Goal: Task Accomplishment & Management: Manage account settings

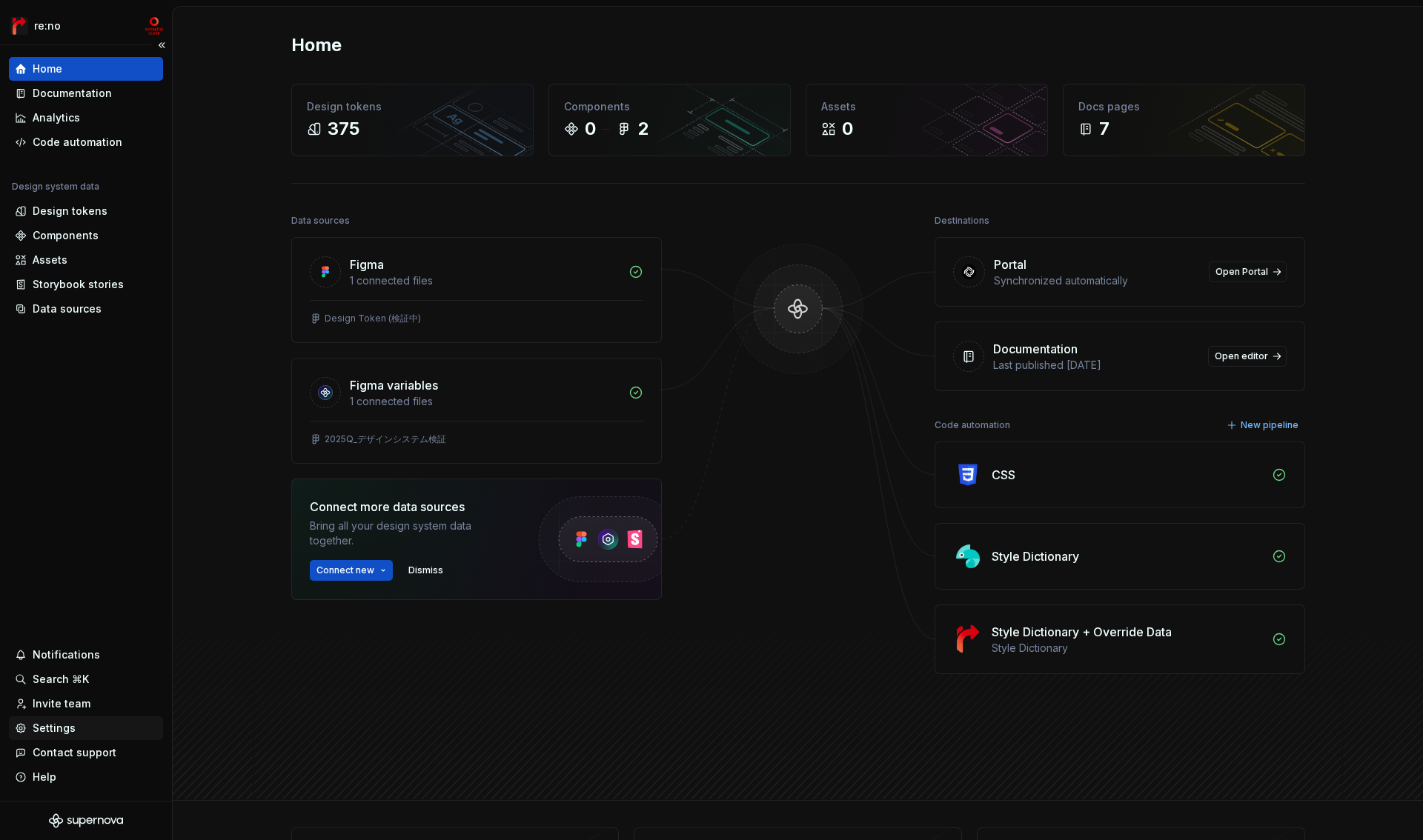
click at [74, 724] on div "Settings" at bounding box center [86, 728] width 143 height 15
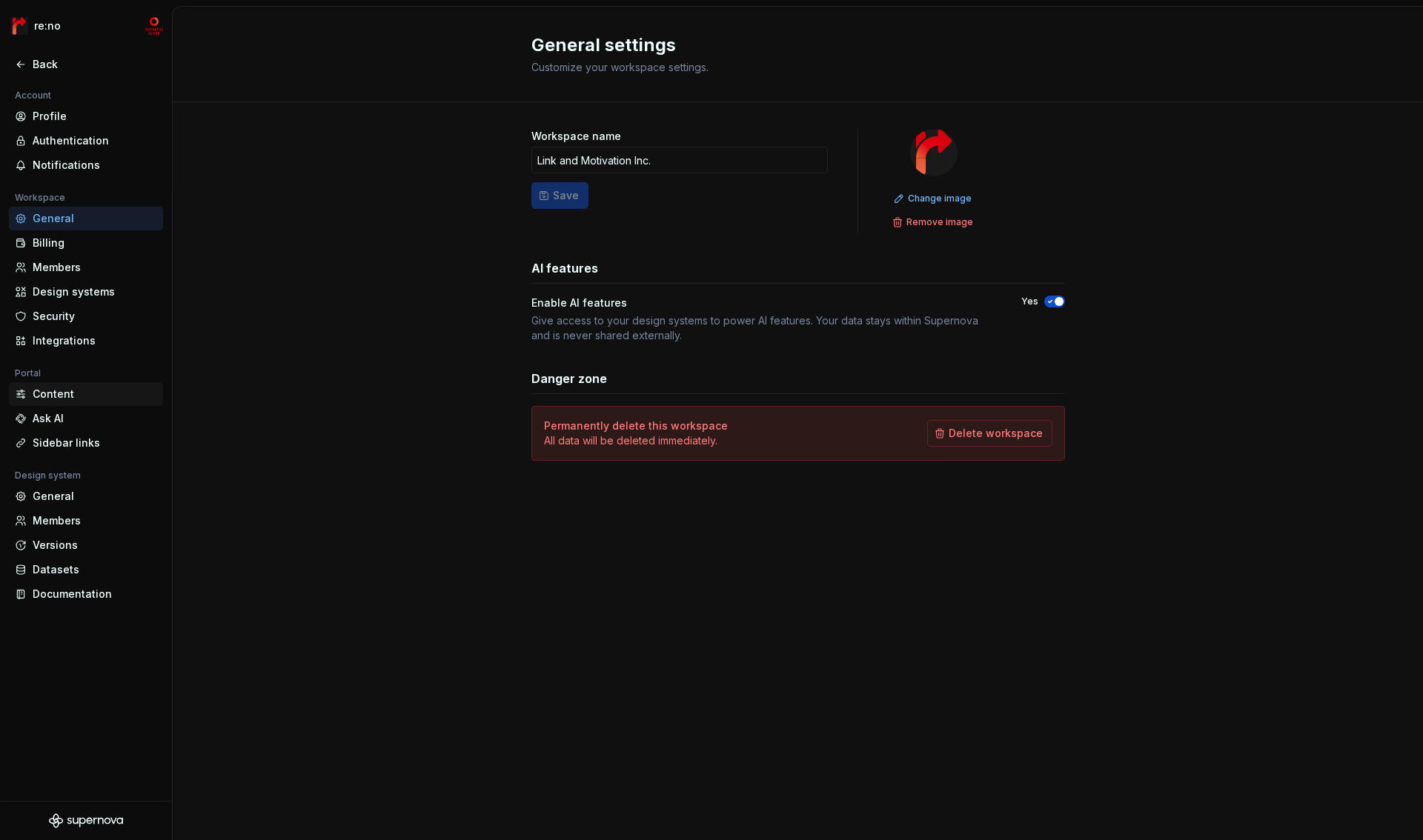
click at [58, 388] on div "Content" at bounding box center [94, 394] width 124 height 15
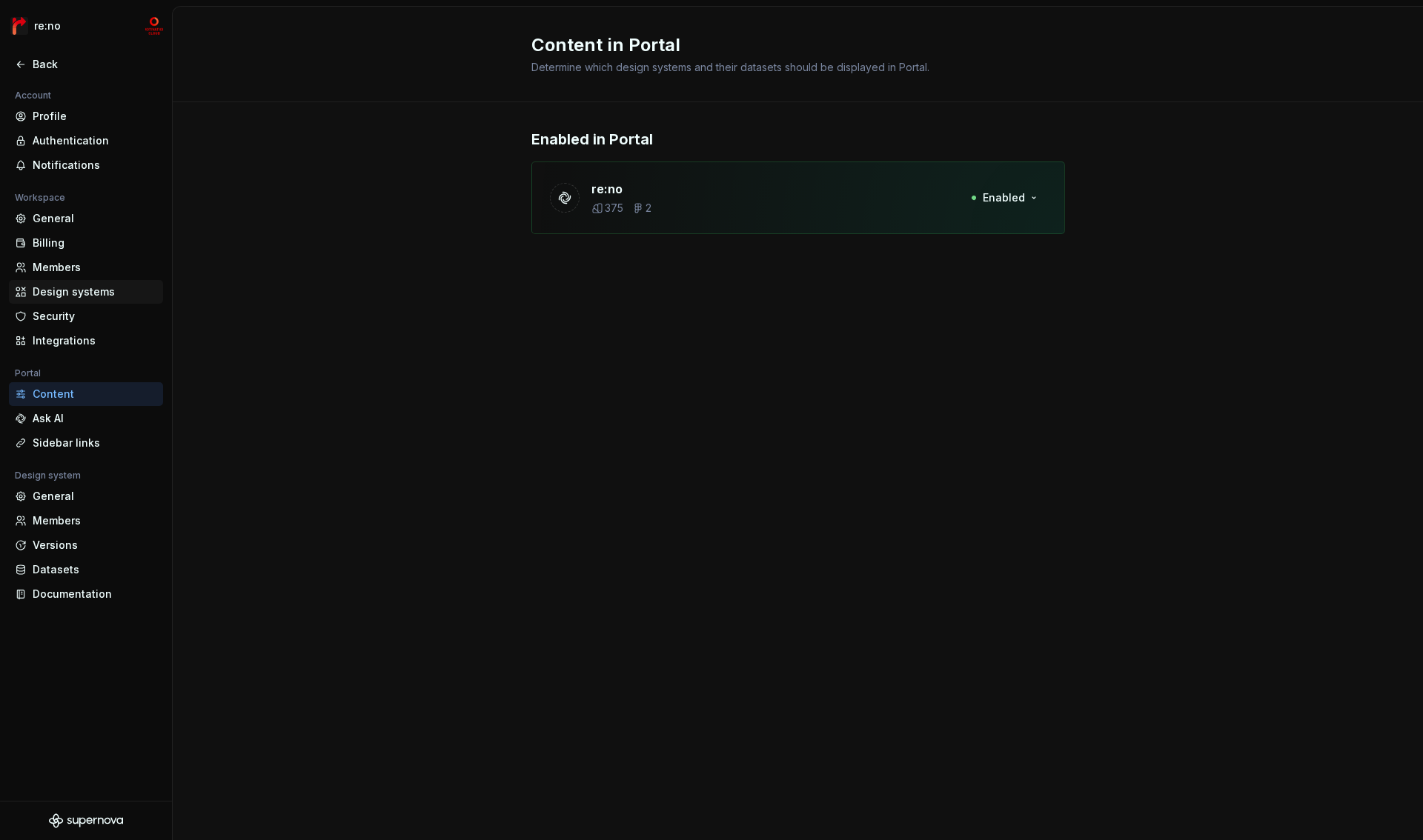
click at [63, 292] on div "Design systems" at bounding box center [94, 292] width 124 height 15
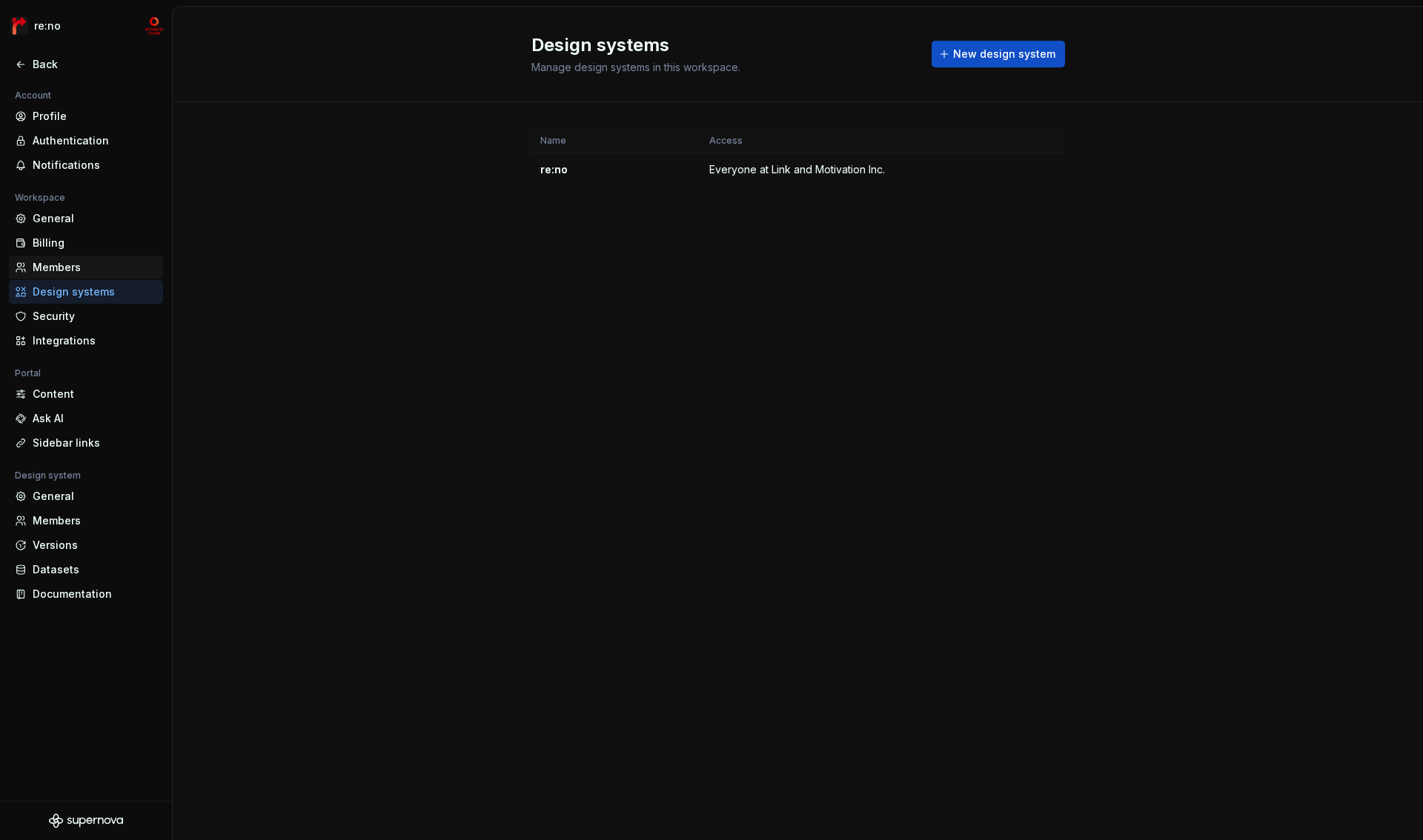
click at [54, 264] on div "Members" at bounding box center [94, 268] width 124 height 15
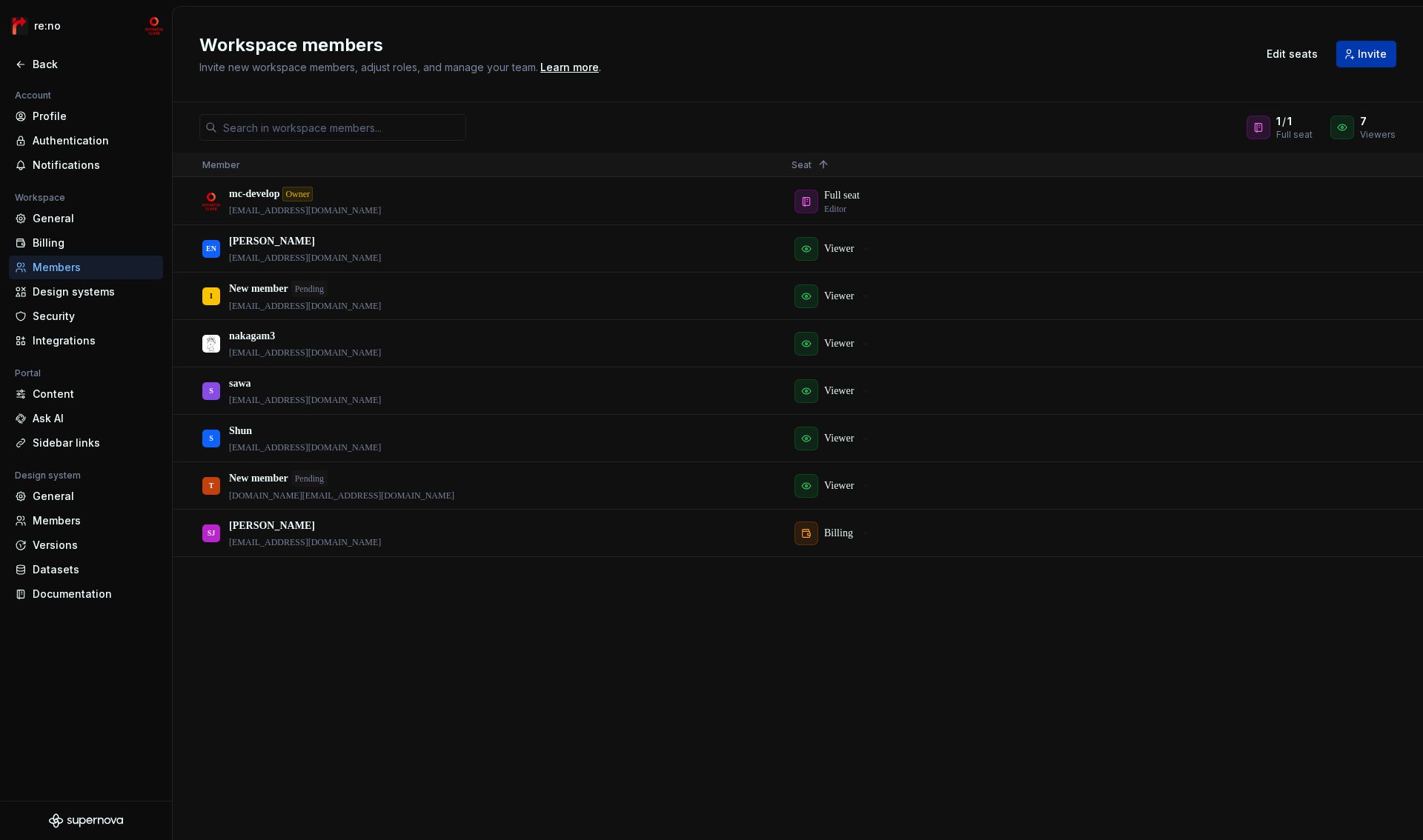
click at [1365, 55] on span "Invite" at bounding box center [1372, 54] width 29 height 15
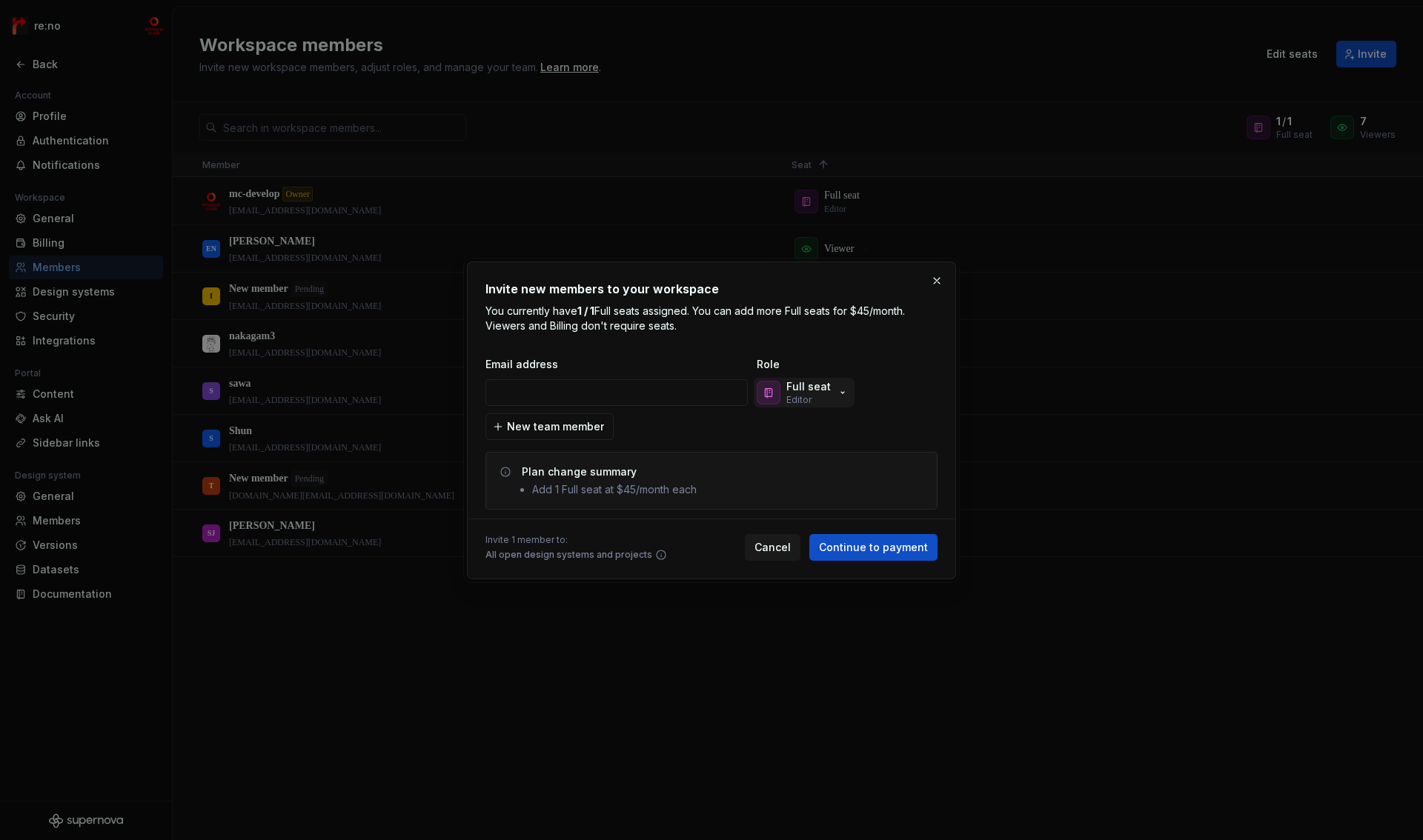
click at [810, 388] on p "Full seat" at bounding box center [808, 387] width 44 height 15
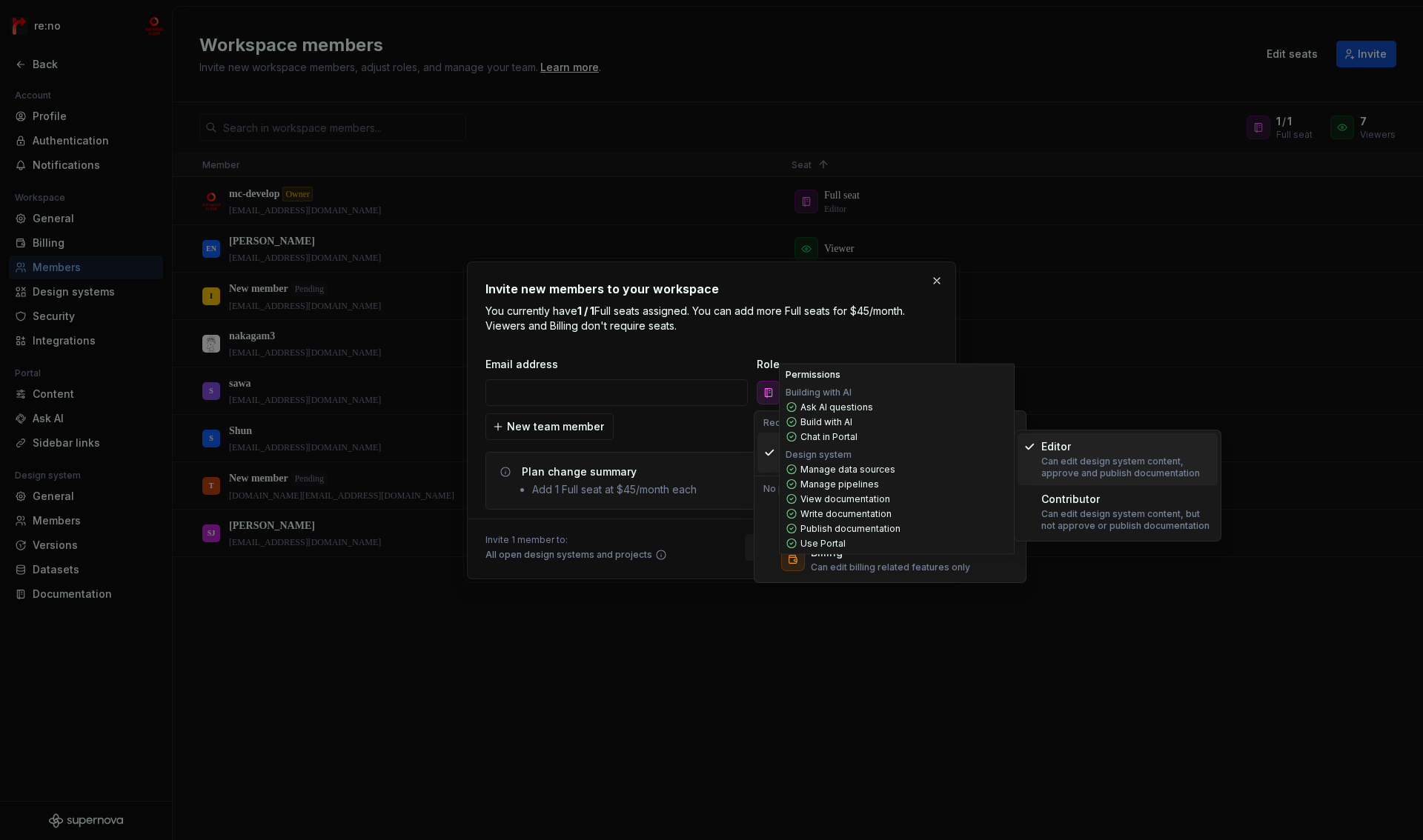
click at [1078, 449] on div "Editor" at bounding box center [1126, 447] width 170 height 15
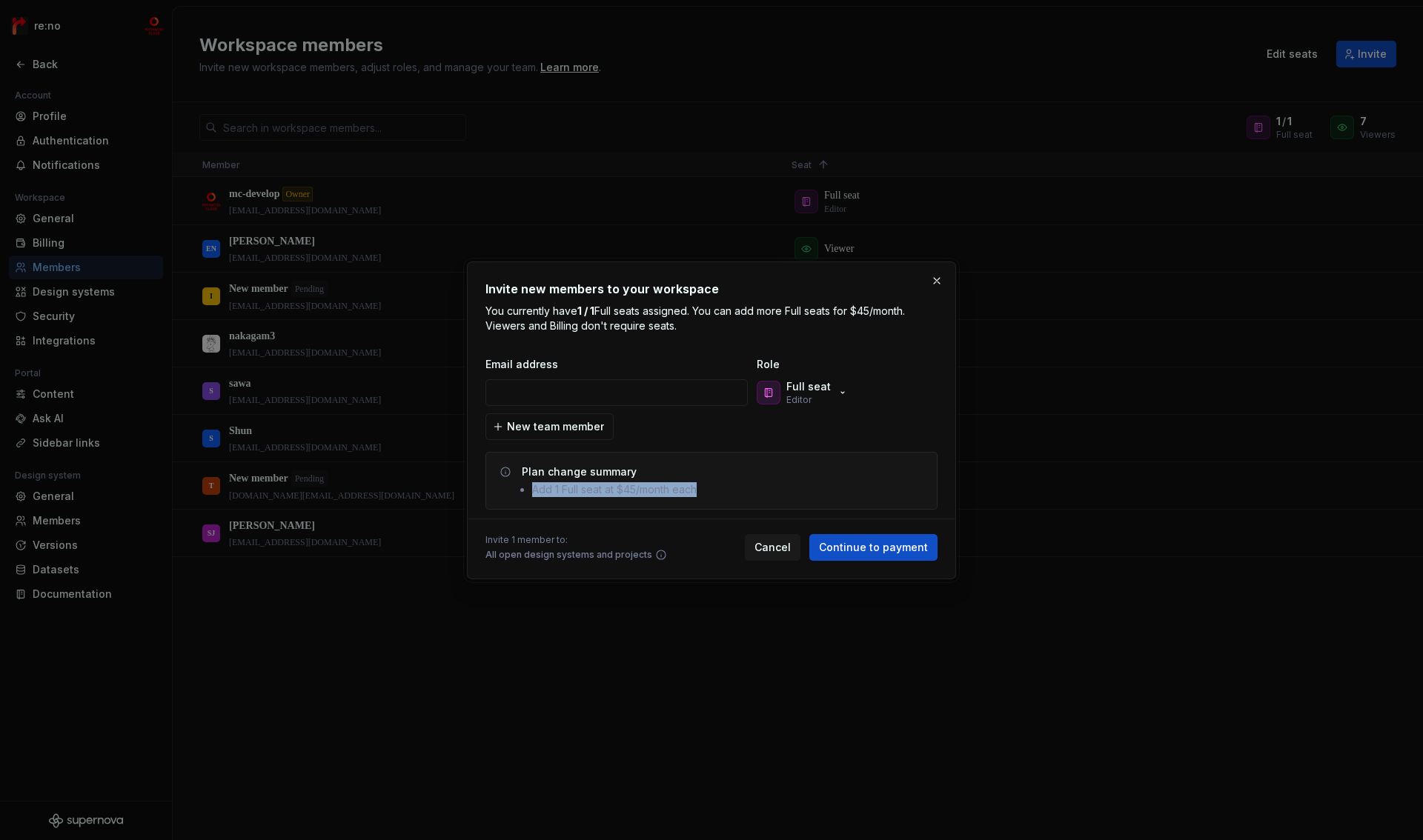
drag, startPoint x: 521, startPoint y: 492, endPoint x: 747, endPoint y: 496, distance: 226.0
click at [747, 496] on div "Plan change summary Add 1 Full seat at $45/month each" at bounding box center [711, 480] width 427 height 32
click at [747, 496] on div "Plan change summary Add 1 Full seat at $45/month each" at bounding box center [724, 480] width 403 height 32
click at [649, 396] on input "email" at bounding box center [616, 392] width 263 height 27
click at [774, 550] on span "Cancel" at bounding box center [773, 548] width 37 height 15
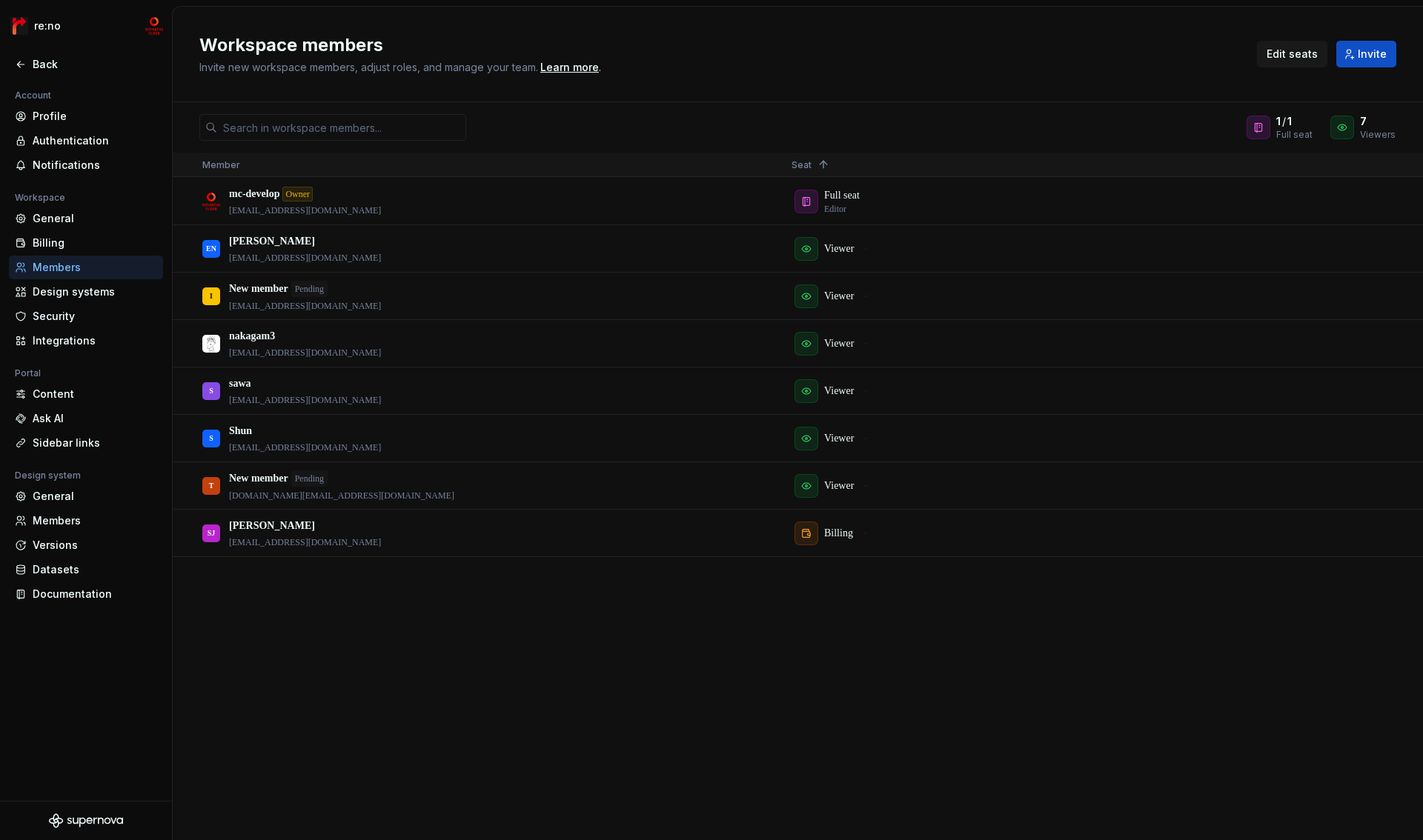
click at [1317, 54] on span "Edit seats" at bounding box center [1291, 54] width 51 height 15
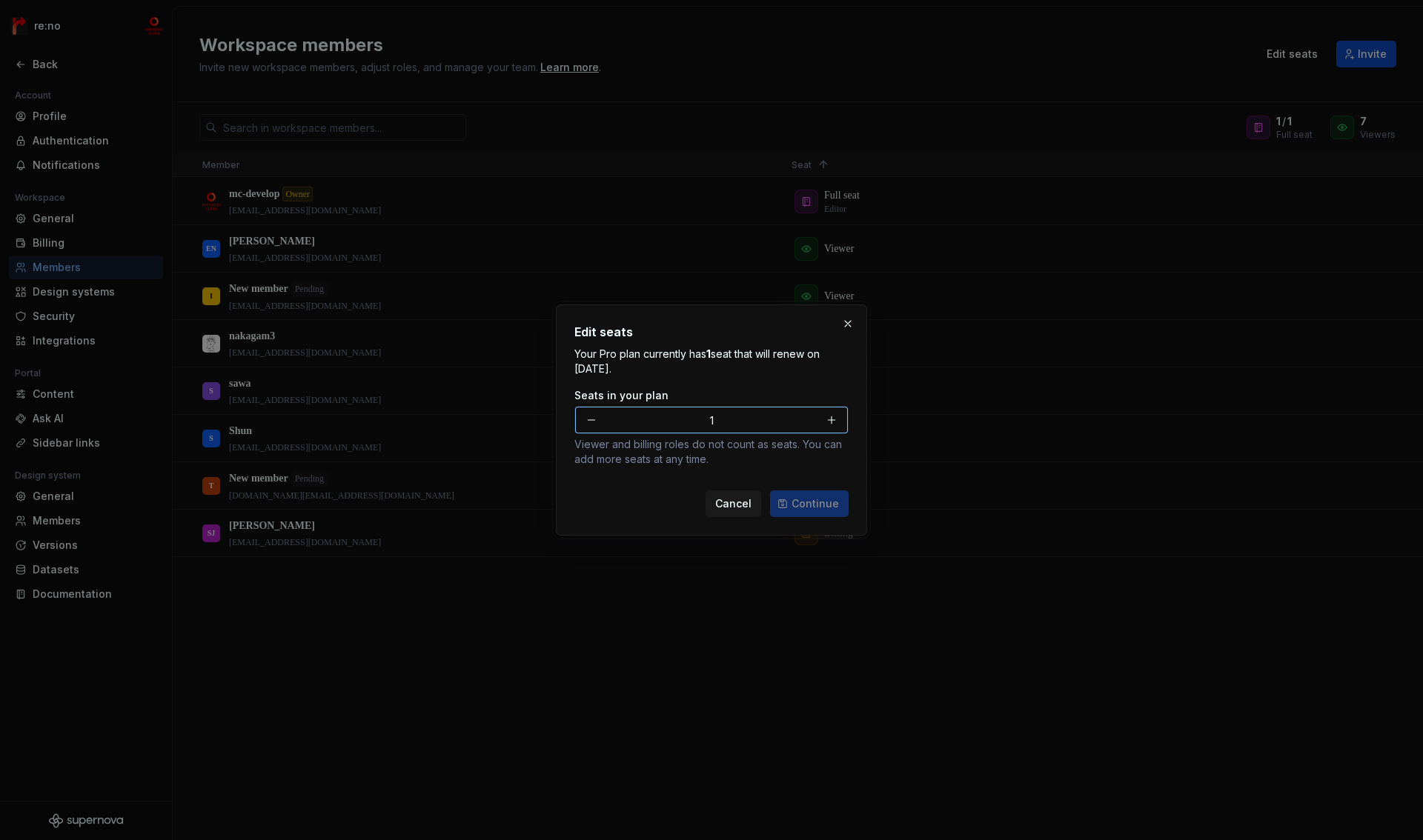
click at [830, 422] on button "button" at bounding box center [831, 420] width 27 height 27
type input "2"
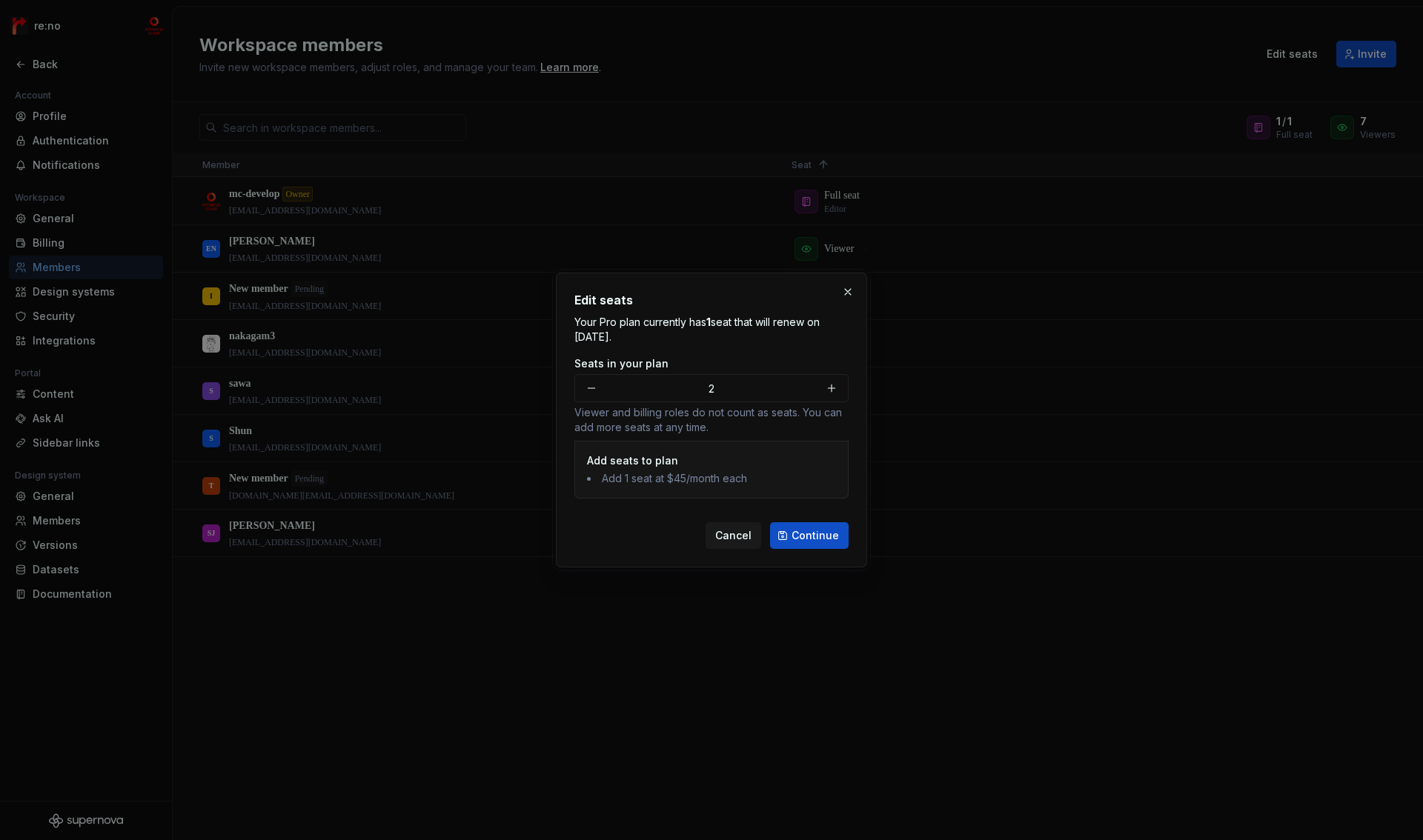
click at [644, 472] on li "Add 1 seat at $45/month each" at bounding box center [711, 478] width 249 height 15
drag, startPoint x: 589, startPoint y: 482, endPoint x: 759, endPoint y: 481, distance: 170.0
click at [759, 481] on li "Add 1 seat at $45/month each" at bounding box center [711, 478] width 249 height 15
drag, startPoint x: 572, startPoint y: 328, endPoint x: 752, endPoint y: 342, distance: 180.5
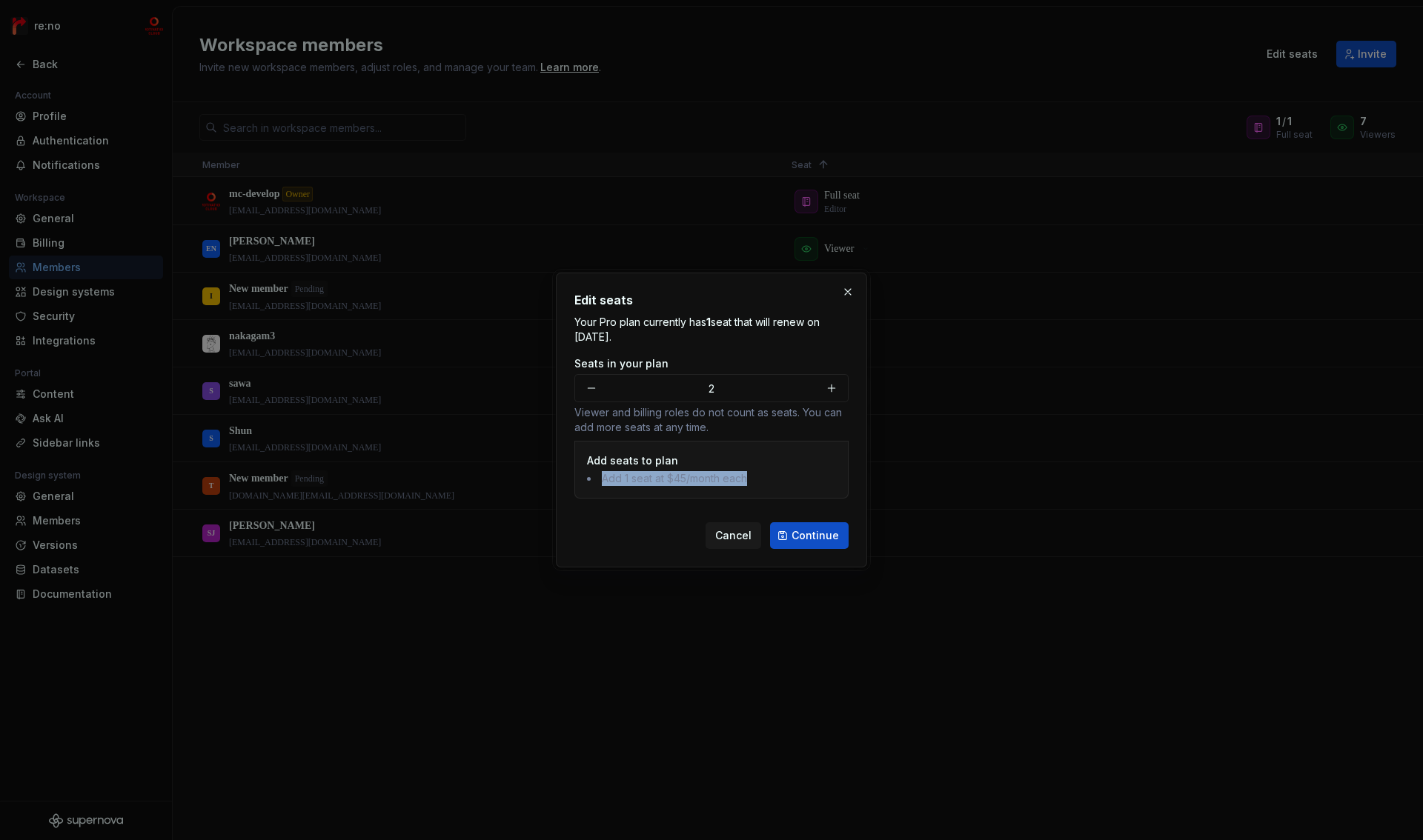
click at [752, 342] on div "Edit seats Your Pro plan currently has 1 seat that will renew on [DATE]. Seats …" at bounding box center [711, 420] width 311 height 295
click at [732, 538] on span "Cancel" at bounding box center [734, 536] width 37 height 15
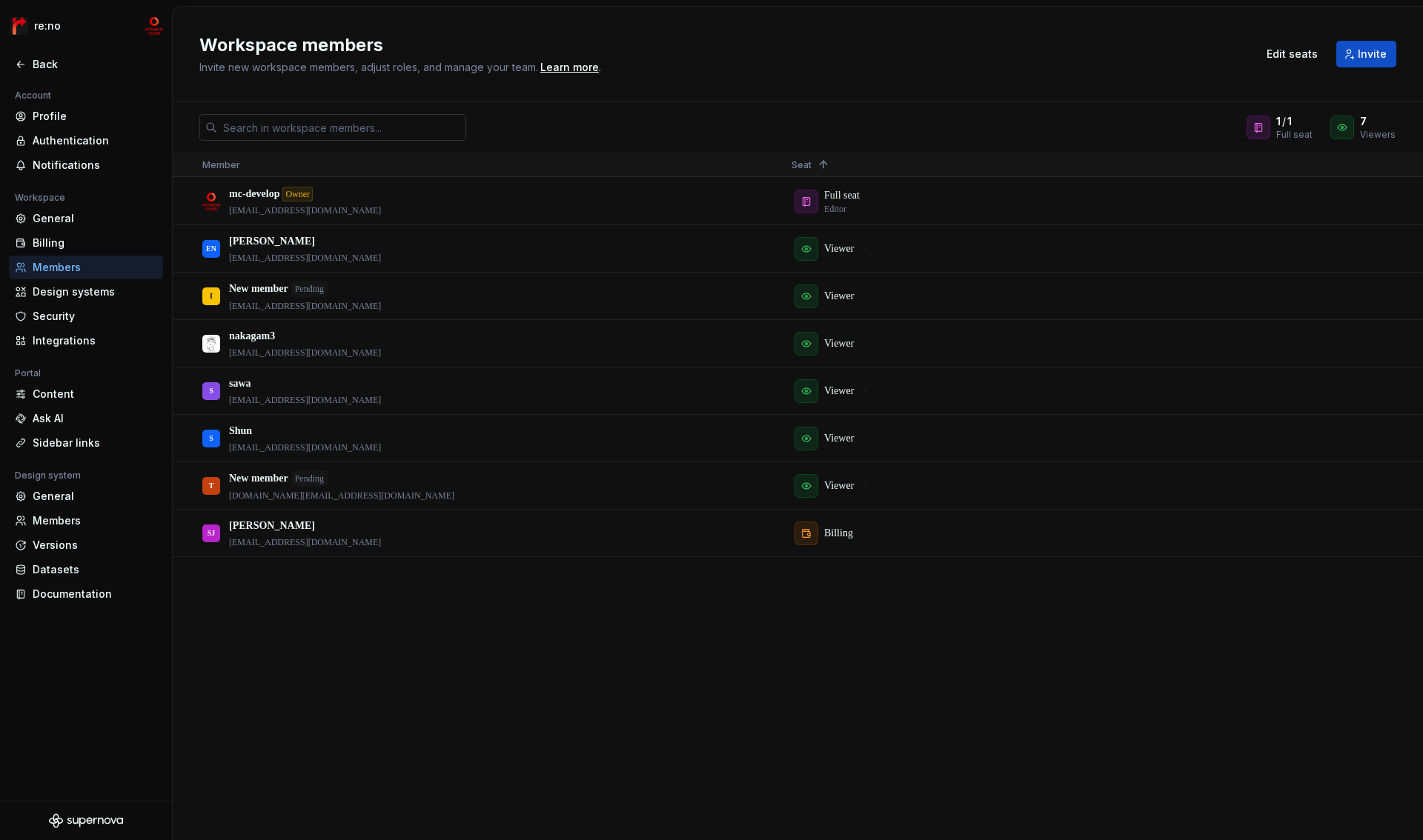
click at [422, 125] on input "text" at bounding box center [341, 128] width 249 height 27
click at [1255, 130] on div at bounding box center [1258, 128] width 23 height 23
click at [1303, 121] on icon at bounding box center [1300, 122] width 12 height 12
click at [1351, 56] on button "Invite" at bounding box center [1366, 54] width 60 height 27
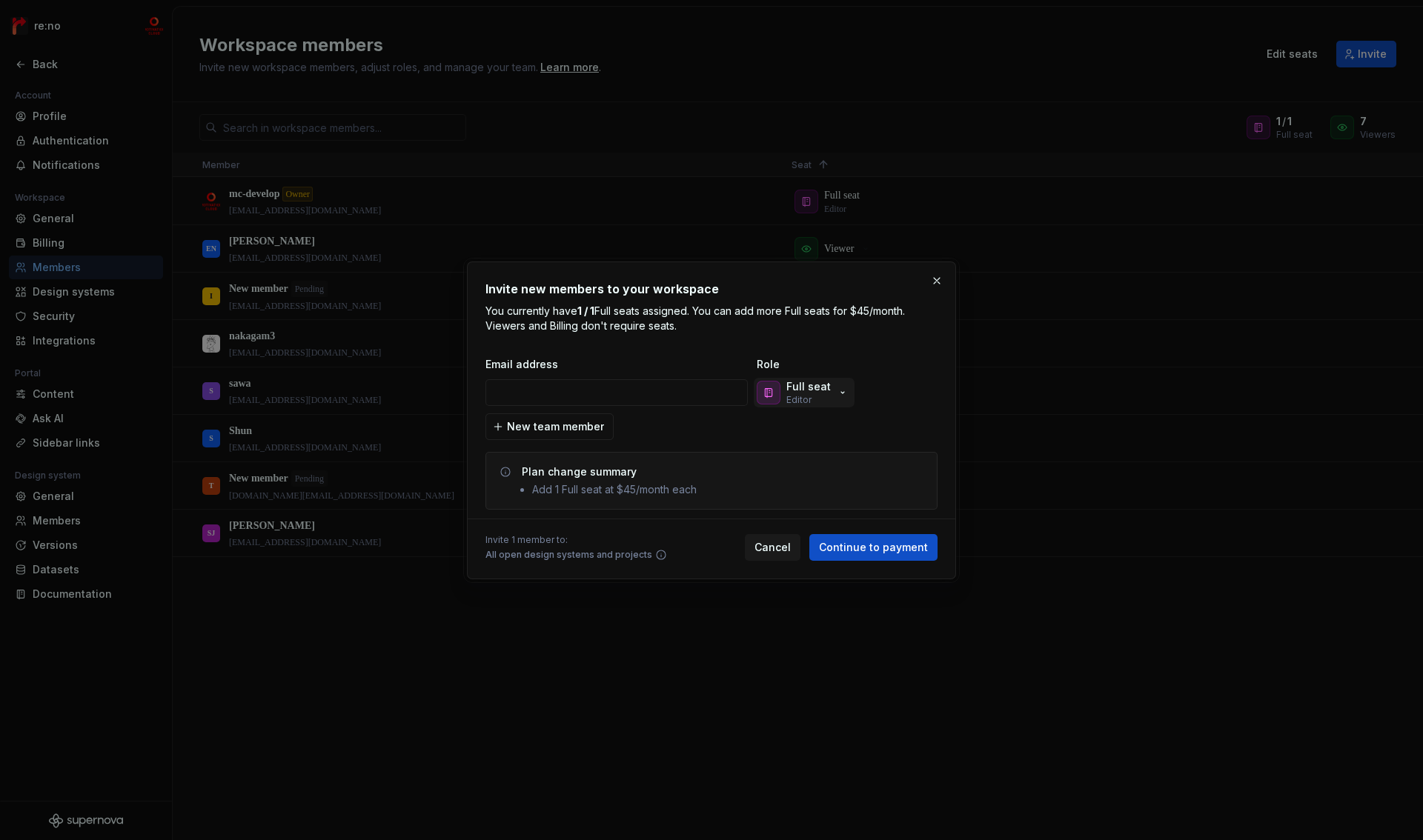
click at [803, 392] on p "Full seat" at bounding box center [808, 387] width 44 height 15
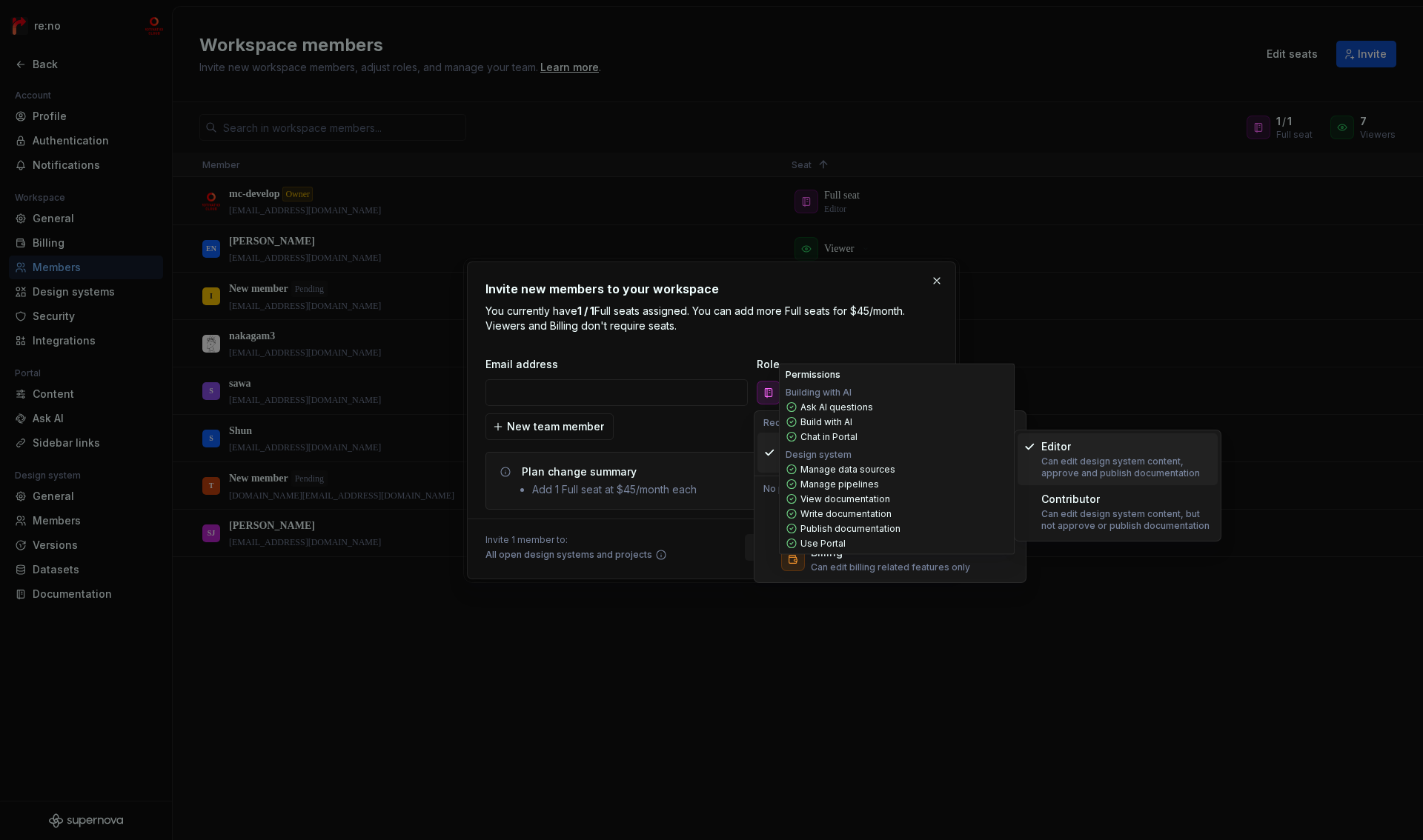
click at [1107, 449] on div "Editor" at bounding box center [1126, 447] width 170 height 15
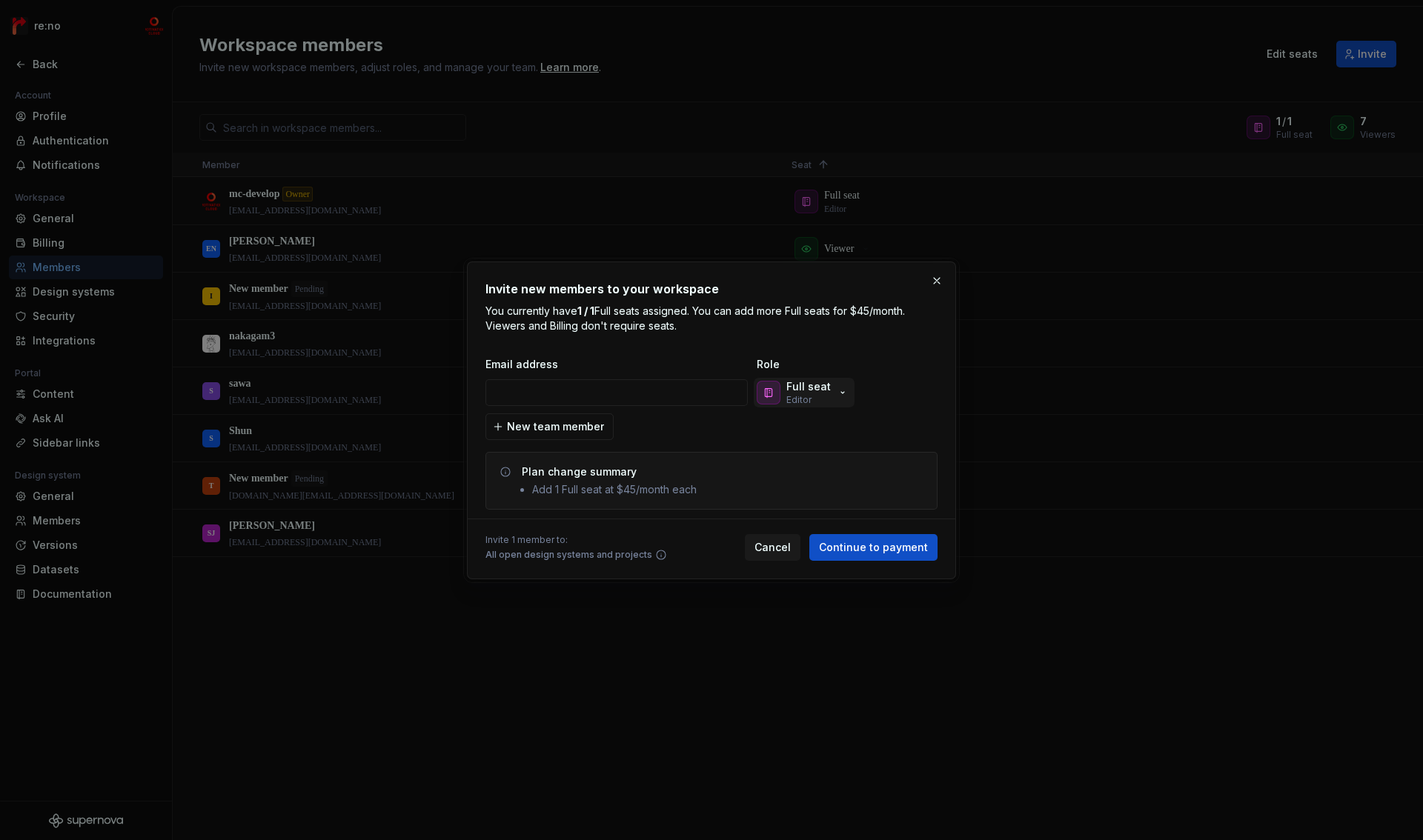
click at [831, 393] on div "Full seat Editor" at bounding box center [803, 392] width 92 height 27
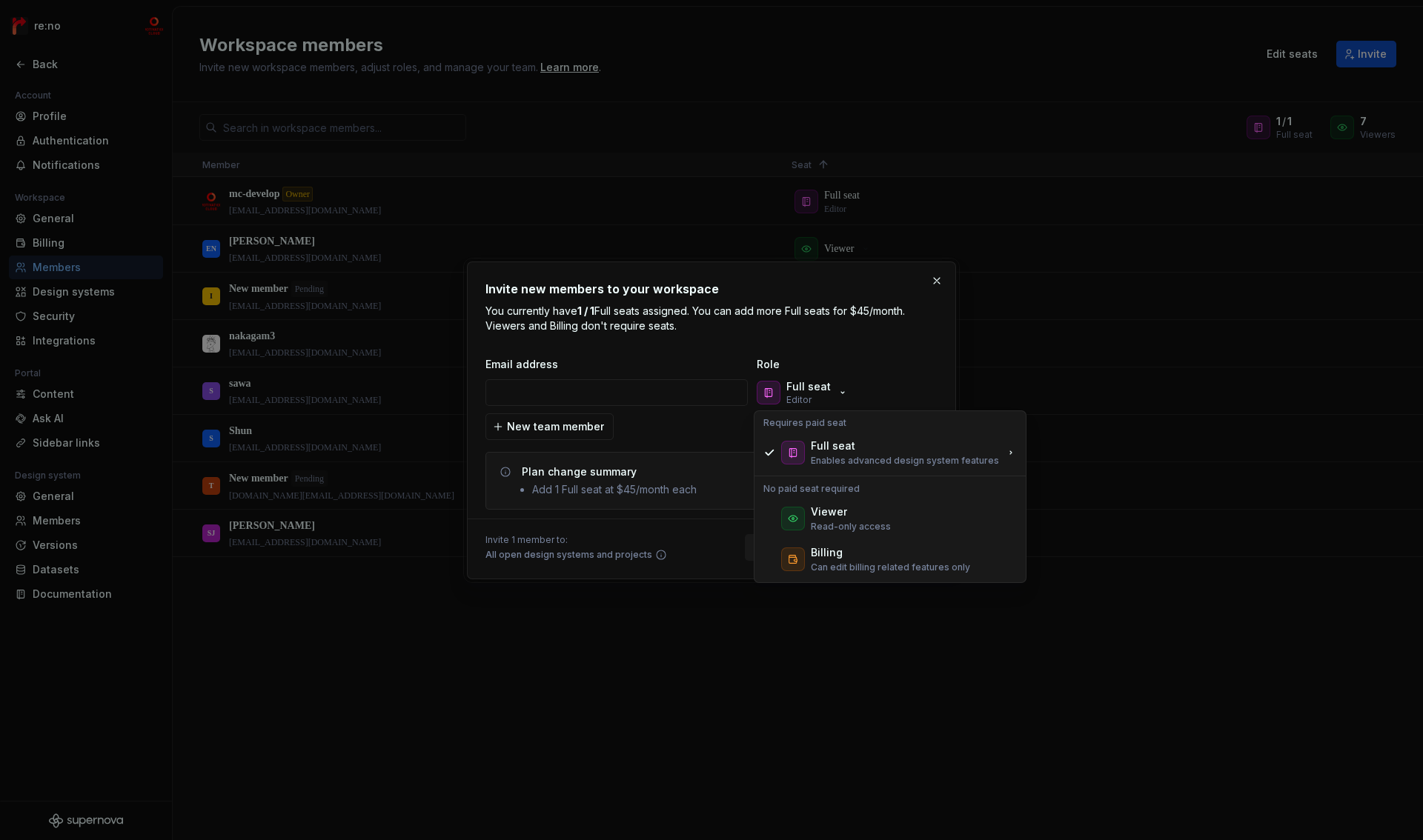
click at [880, 426] on div "Requires paid seat" at bounding box center [890, 422] width 265 height 18
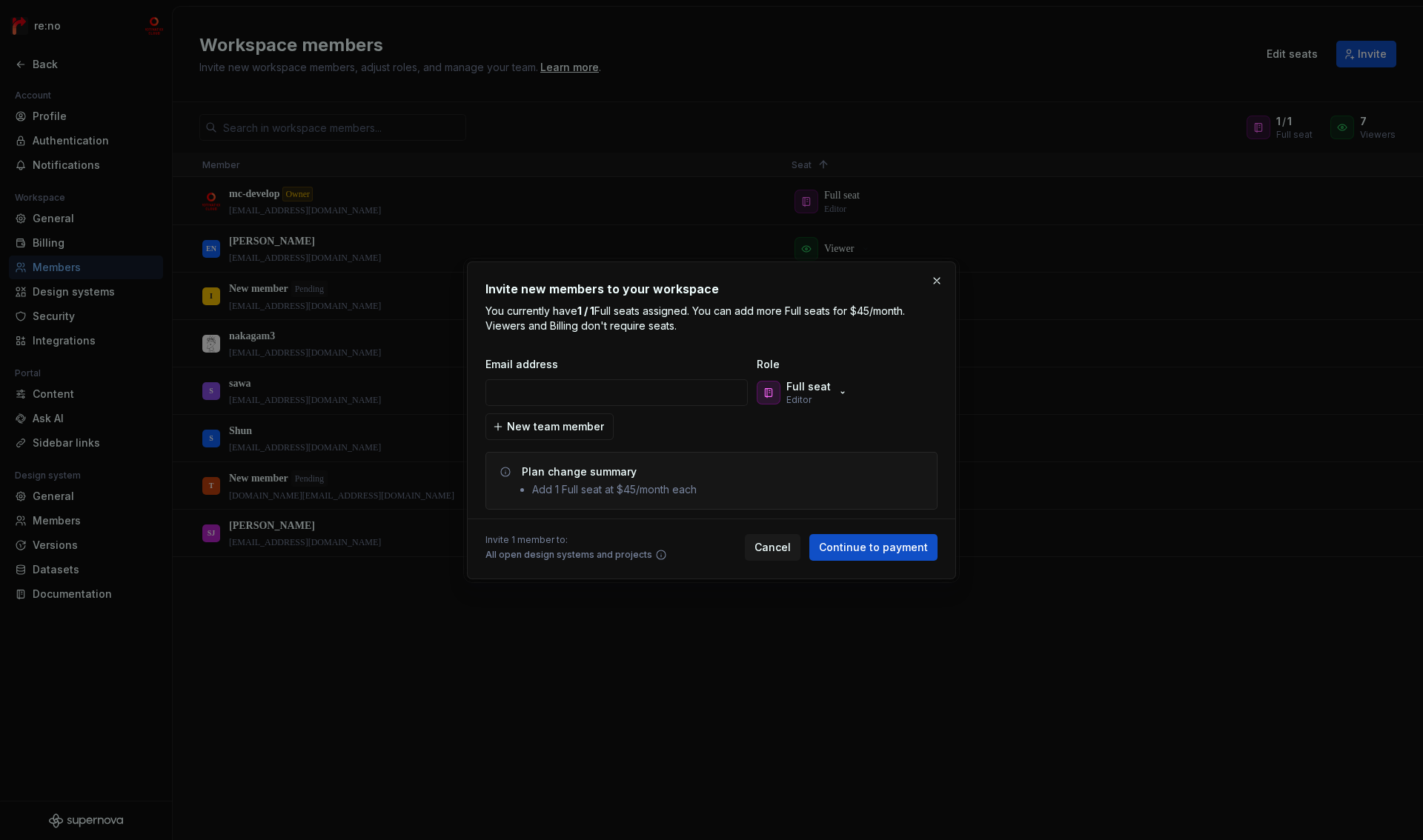
click at [866, 380] on div "Full seat Editor" at bounding box center [828, 392] width 148 height 30
click at [934, 284] on button "button" at bounding box center [936, 280] width 21 height 21
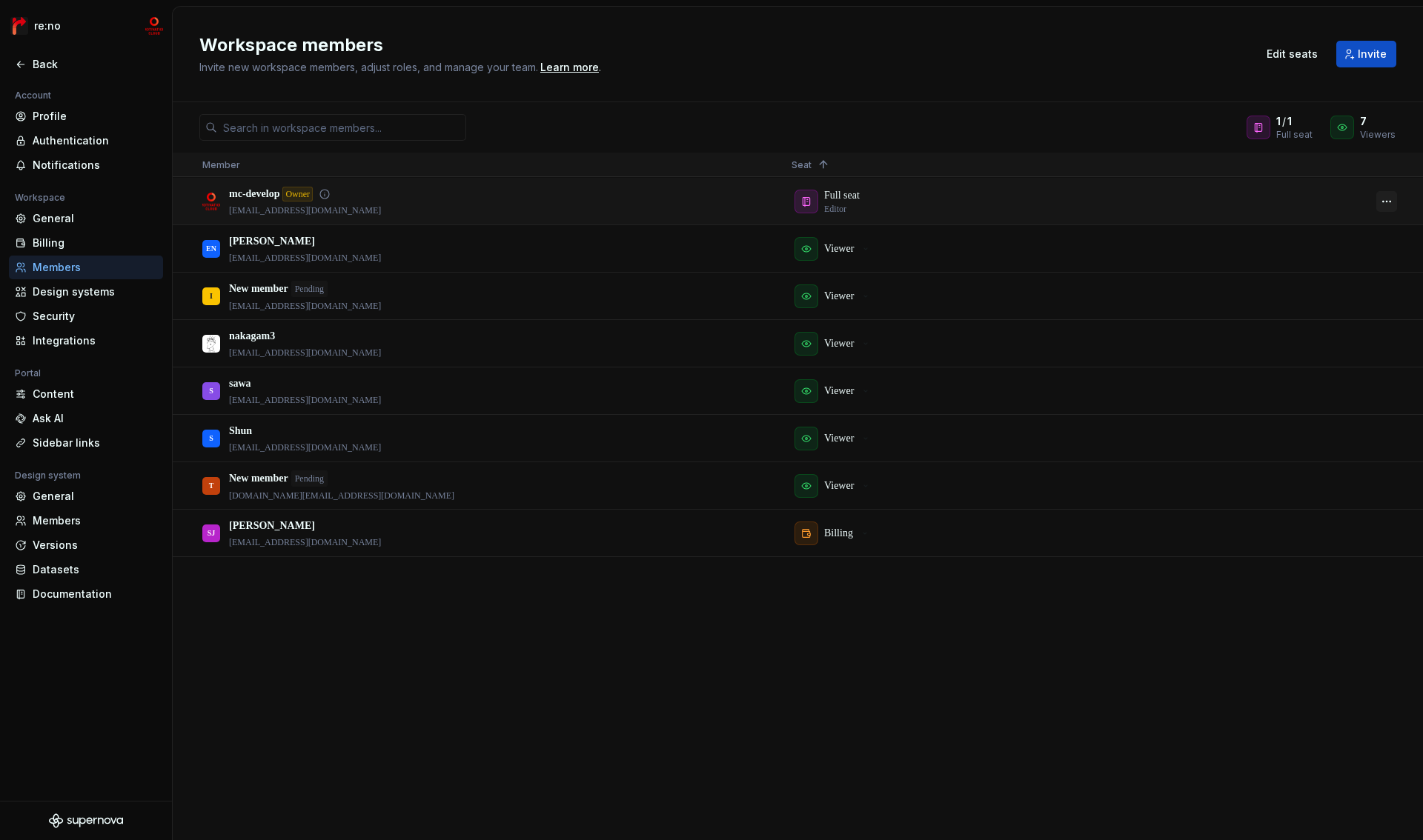
click at [1382, 206] on button "button" at bounding box center [1386, 201] width 21 height 21
click at [957, 199] on div "Full seat Editor" at bounding box center [1073, 201] width 564 height 45
click at [807, 198] on div "Full seat Editor" at bounding box center [1073, 201] width 564 height 45
click at [843, 192] on div "Full seat Editor" at bounding box center [1073, 201] width 564 height 45
click at [805, 252] on icon "button" at bounding box center [806, 249] width 12 height 12
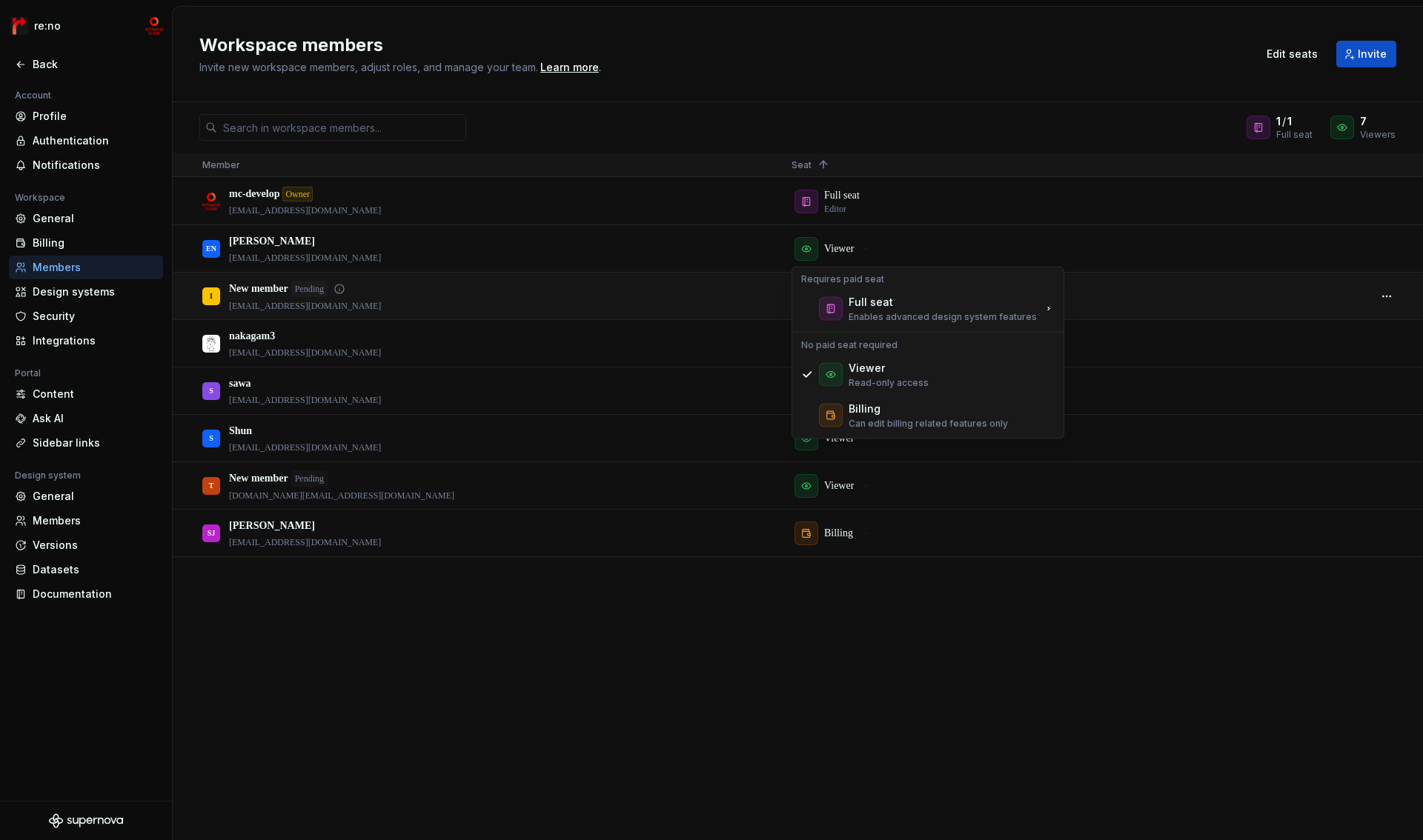
click at [694, 297] on div "I New member Pending [EMAIL_ADDRESS][DOMAIN_NAME]" at bounding box center [485, 296] width 565 height 45
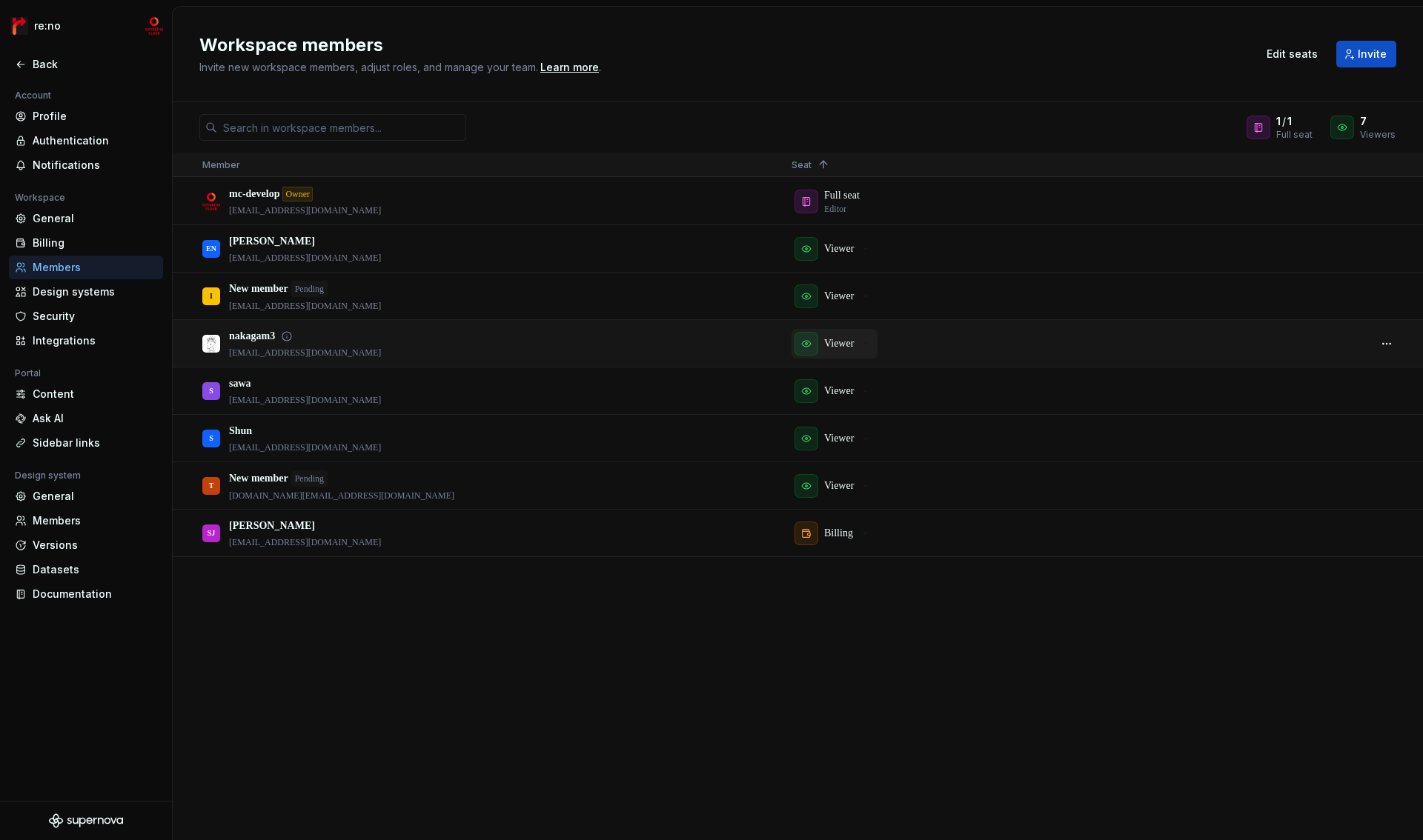
click at [834, 346] on p "Viewer" at bounding box center [839, 344] width 30 height 15
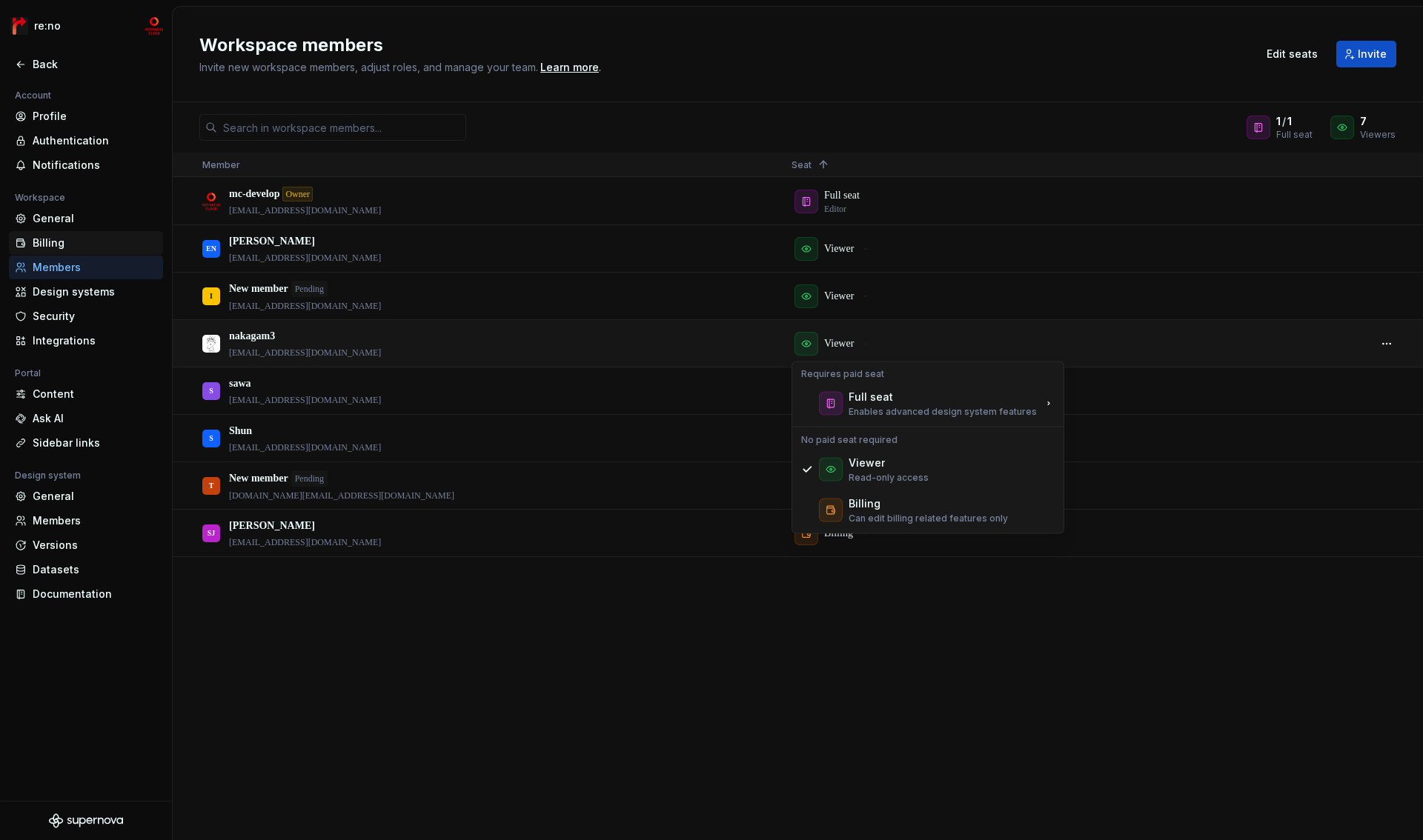
click at [68, 249] on div "Billing" at bounding box center [94, 243] width 124 height 15
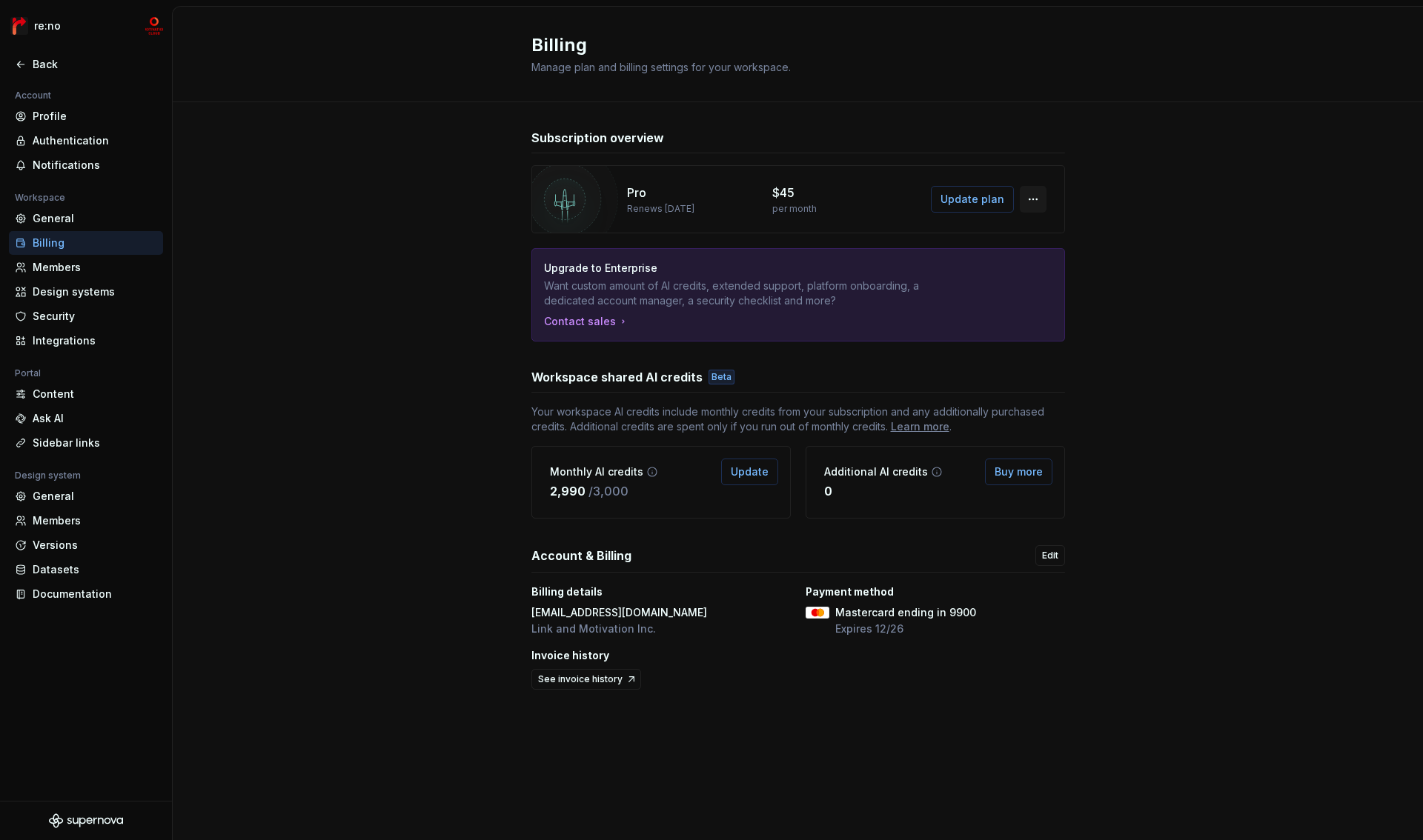
click at [1034, 204] on button "button" at bounding box center [1033, 199] width 27 height 27
click at [564, 328] on div "Contact sales" at bounding box center [586, 322] width 85 height 15
drag, startPoint x: 523, startPoint y: 379, endPoint x: 748, endPoint y: 383, distance: 225.0
click at [748, 383] on div "Subscription overview Pro Renews [DATE] $45 per month Update plan Upgrade to En…" at bounding box center [798, 426] width 1250 height 647
click at [748, 383] on div "Workspace shared AI credits Beta" at bounding box center [798, 377] width 534 height 18
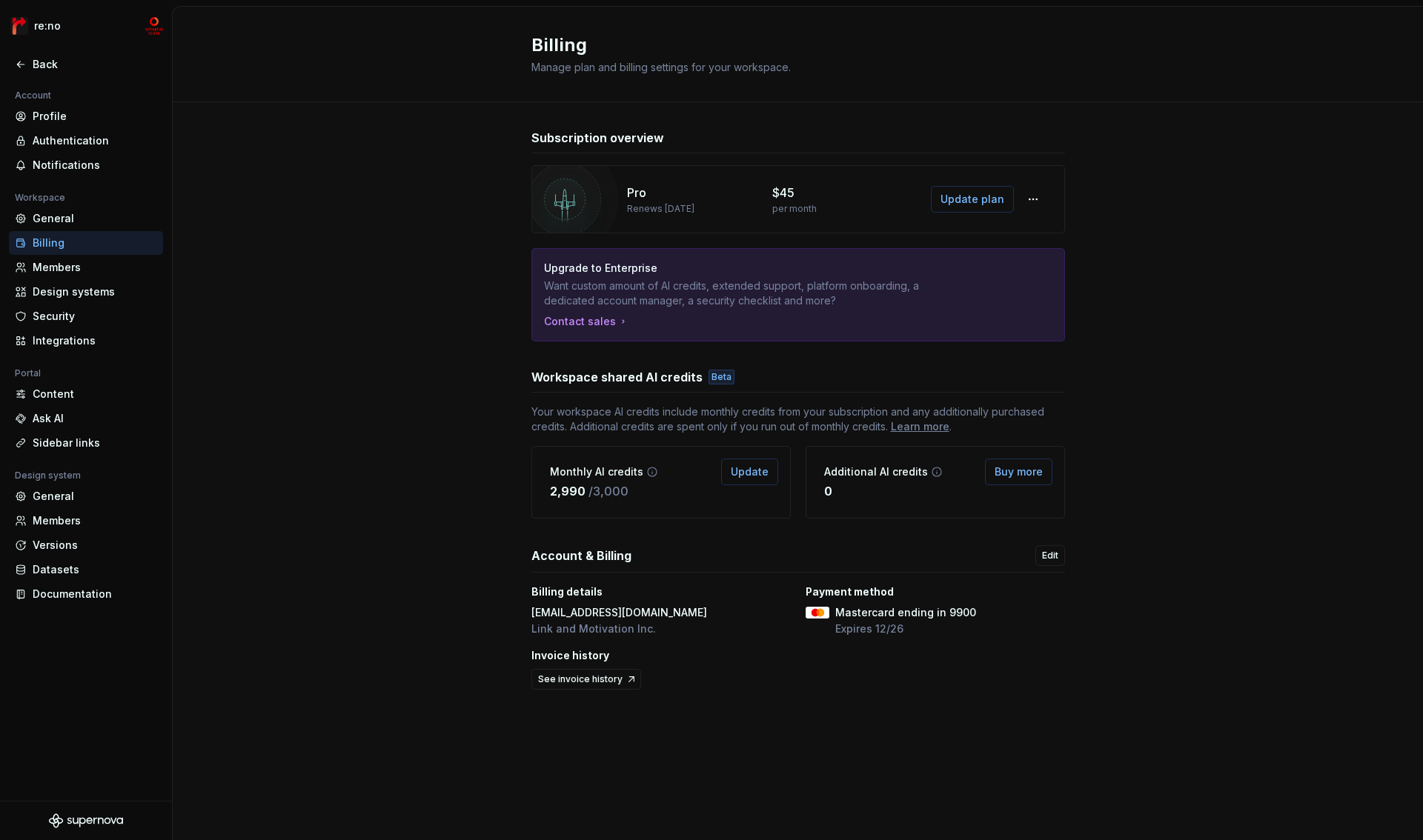
click at [808, 197] on div "$45" at bounding box center [836, 192] width 128 height 18
click at [967, 198] on span "Update plan" at bounding box center [972, 199] width 63 height 15
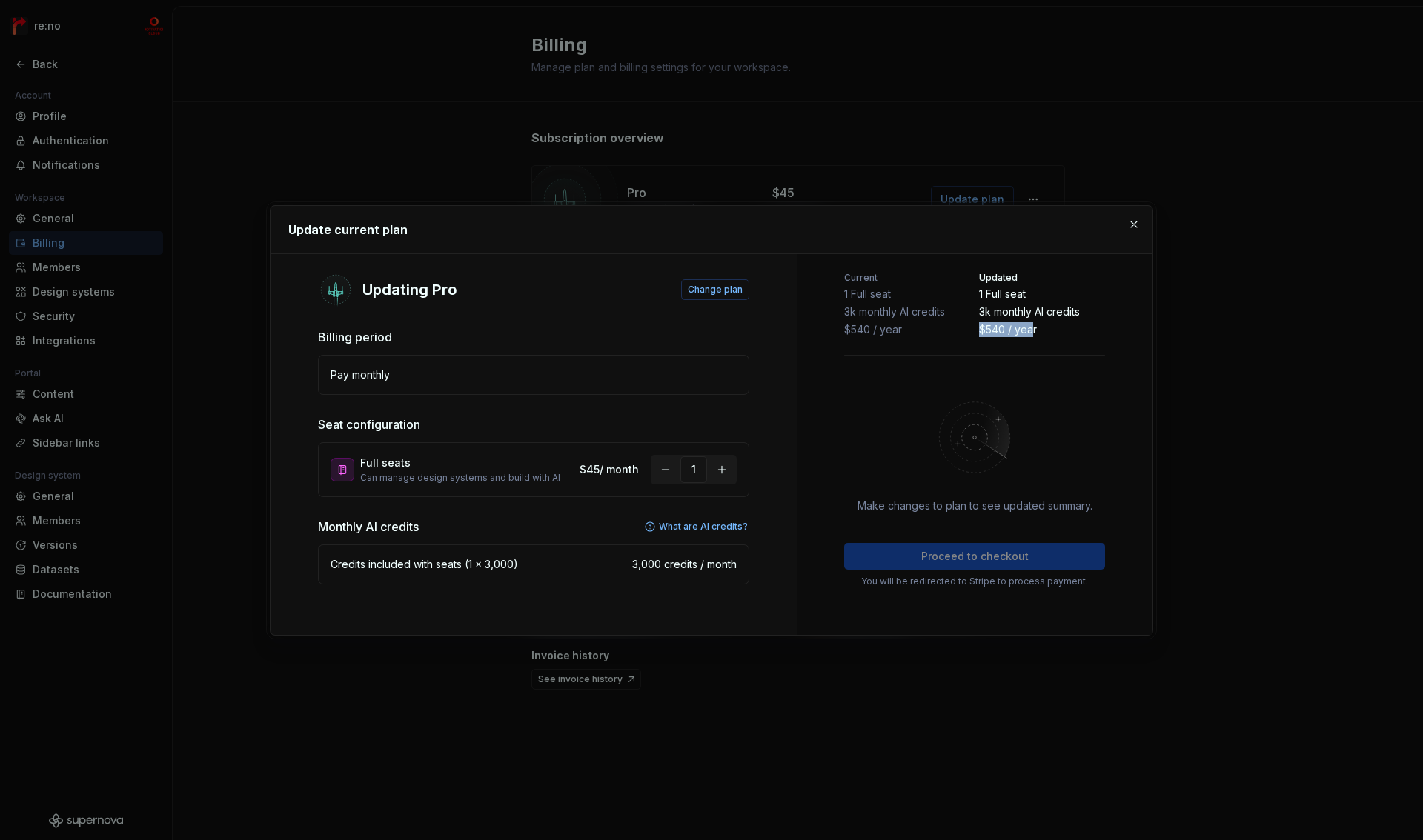
drag, startPoint x: 980, startPoint y: 332, endPoint x: 1030, endPoint y: 328, distance: 50.2
click at [1030, 328] on p "$540 / year" at bounding box center [1041, 330] width 126 height 15
drag, startPoint x: 1030, startPoint y: 328, endPoint x: 1023, endPoint y: 331, distance: 7.6
click at [1030, 328] on p "$540 / year" at bounding box center [1041, 330] width 126 height 15
click at [728, 292] on span "Change plan" at bounding box center [715, 289] width 55 height 12
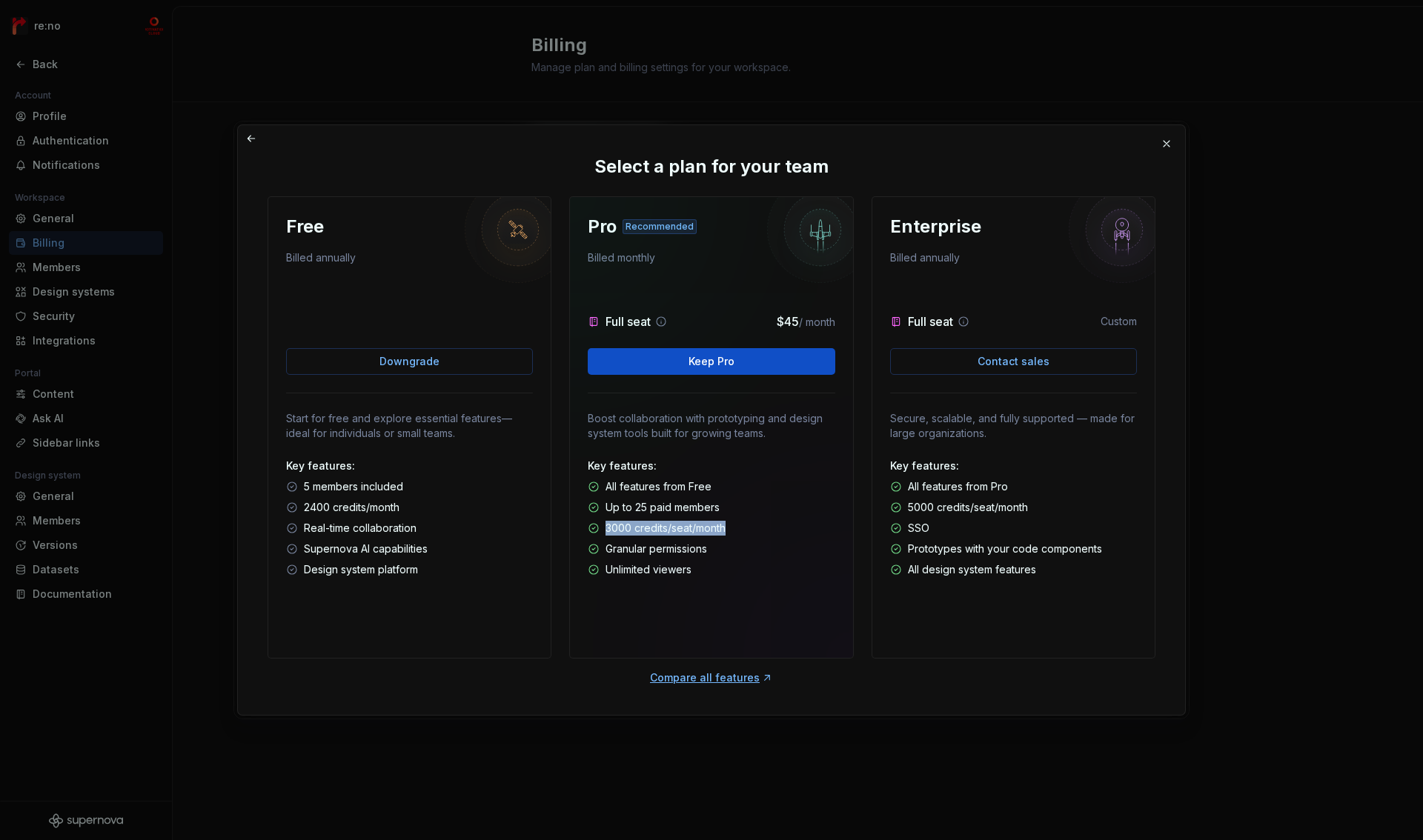
drag, startPoint x: 604, startPoint y: 531, endPoint x: 751, endPoint y: 538, distance: 147.2
click at [751, 537] on div "Key features: All features from Free Up to 25 paid members 3000 credits/seat/mo…" at bounding box center [711, 518] width 247 height 118
click at [736, 561] on div "Key features: All features from Free Up to 25 paid members 3000 credits/seat/mo…" at bounding box center [711, 518] width 247 height 118
click at [1168, 144] on button "button" at bounding box center [1166, 143] width 21 height 21
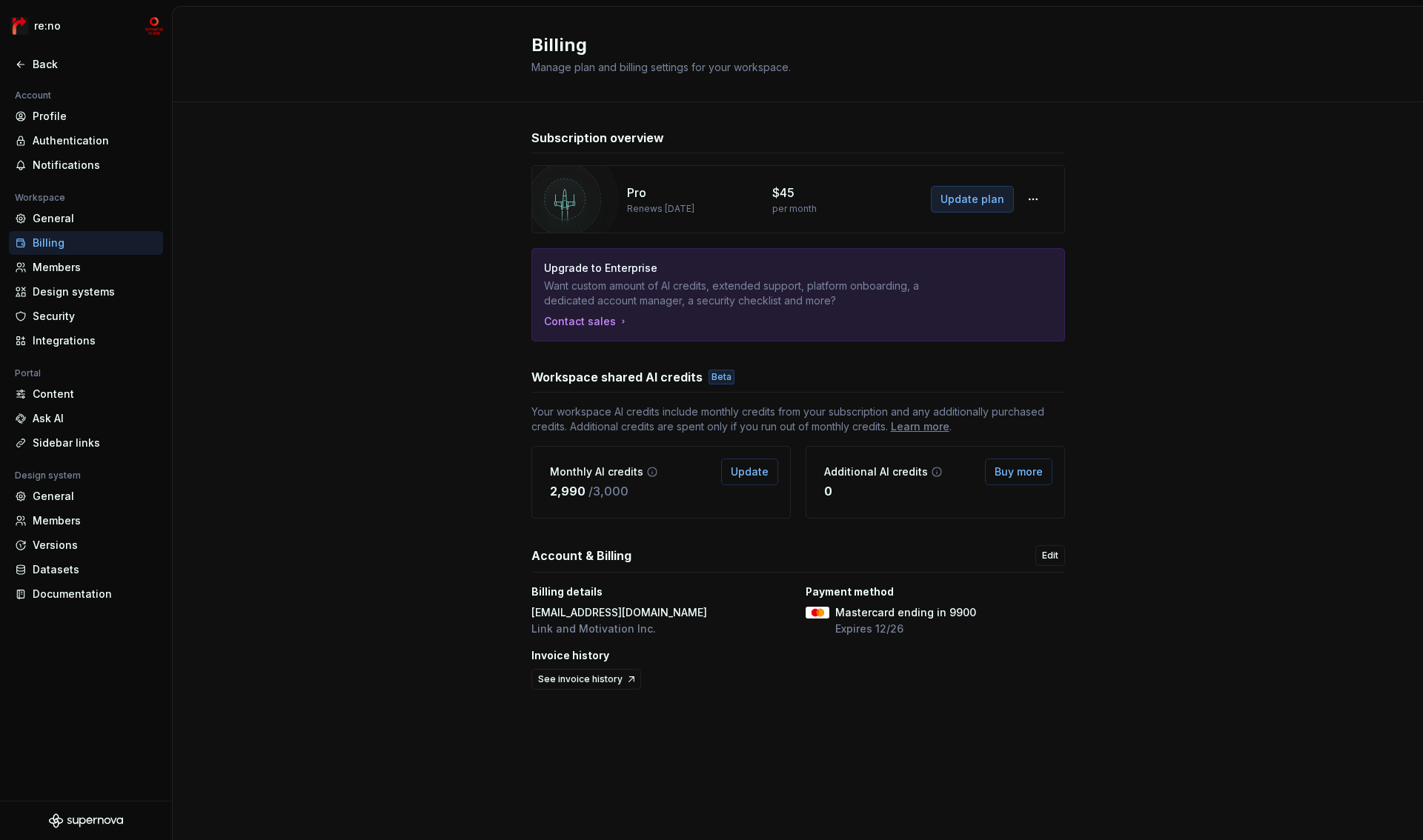
click at [965, 199] on span "Update plan" at bounding box center [972, 199] width 63 height 15
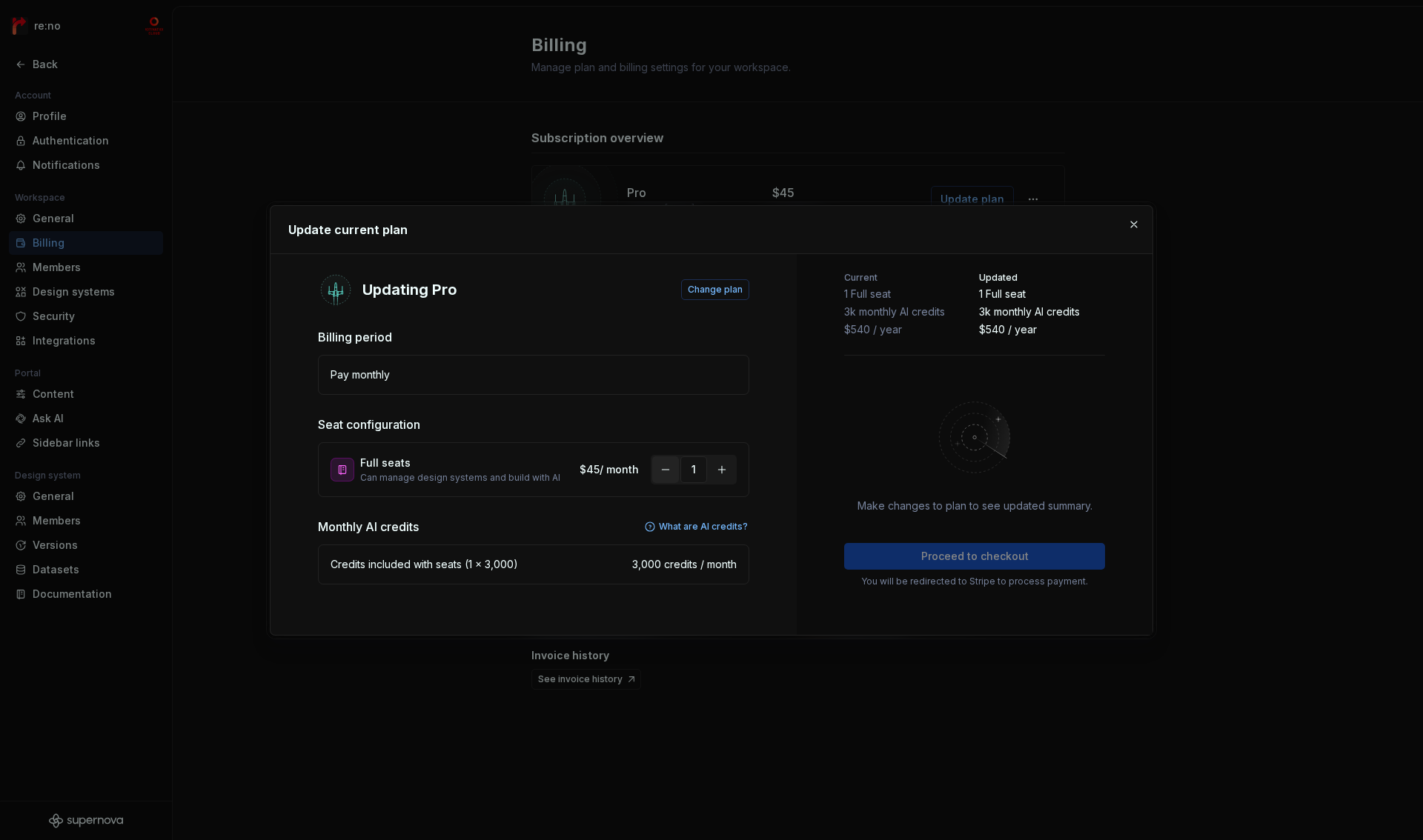
click at [664, 470] on button "button" at bounding box center [665, 470] width 27 height 27
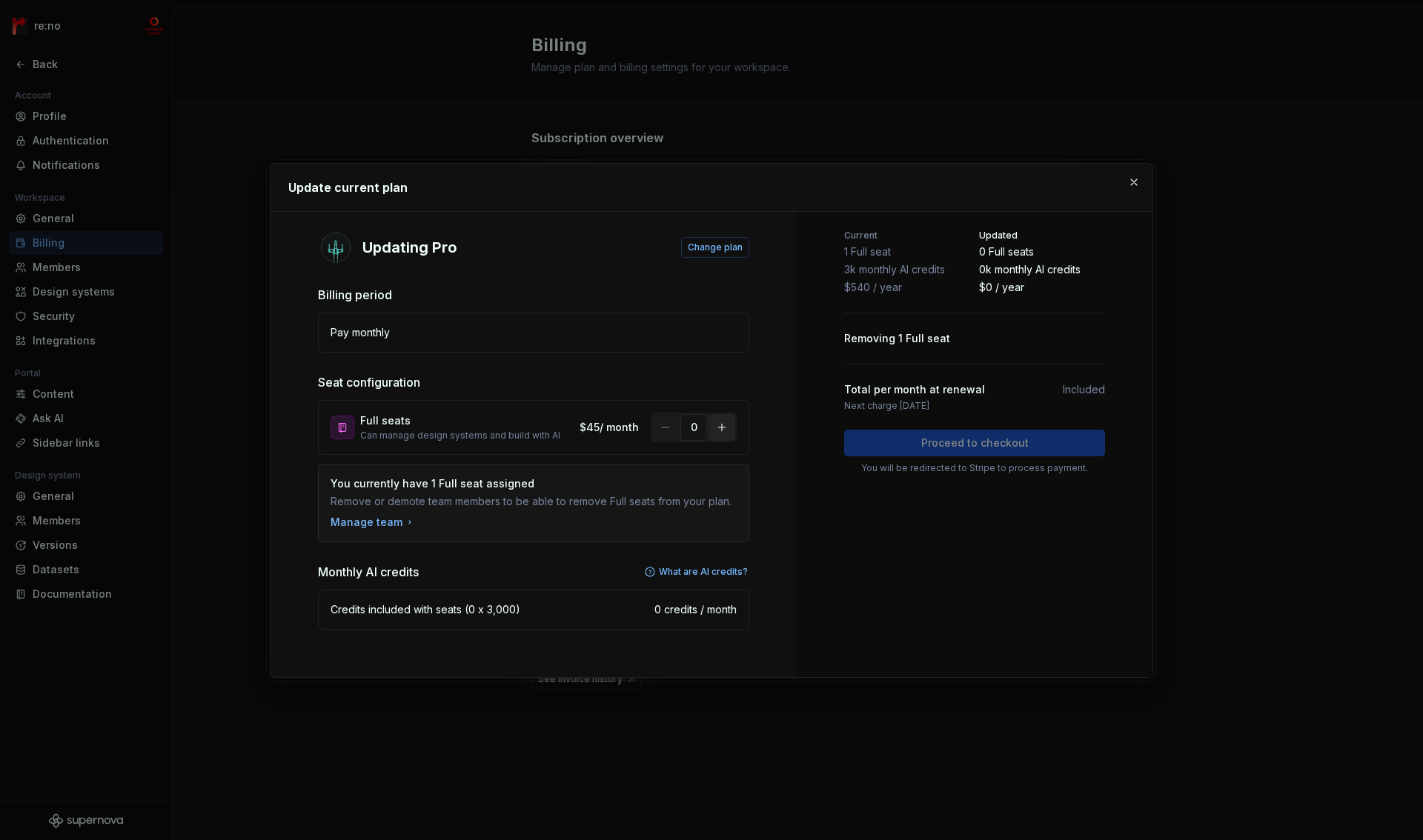
click at [728, 427] on button "button" at bounding box center [722, 428] width 27 height 27
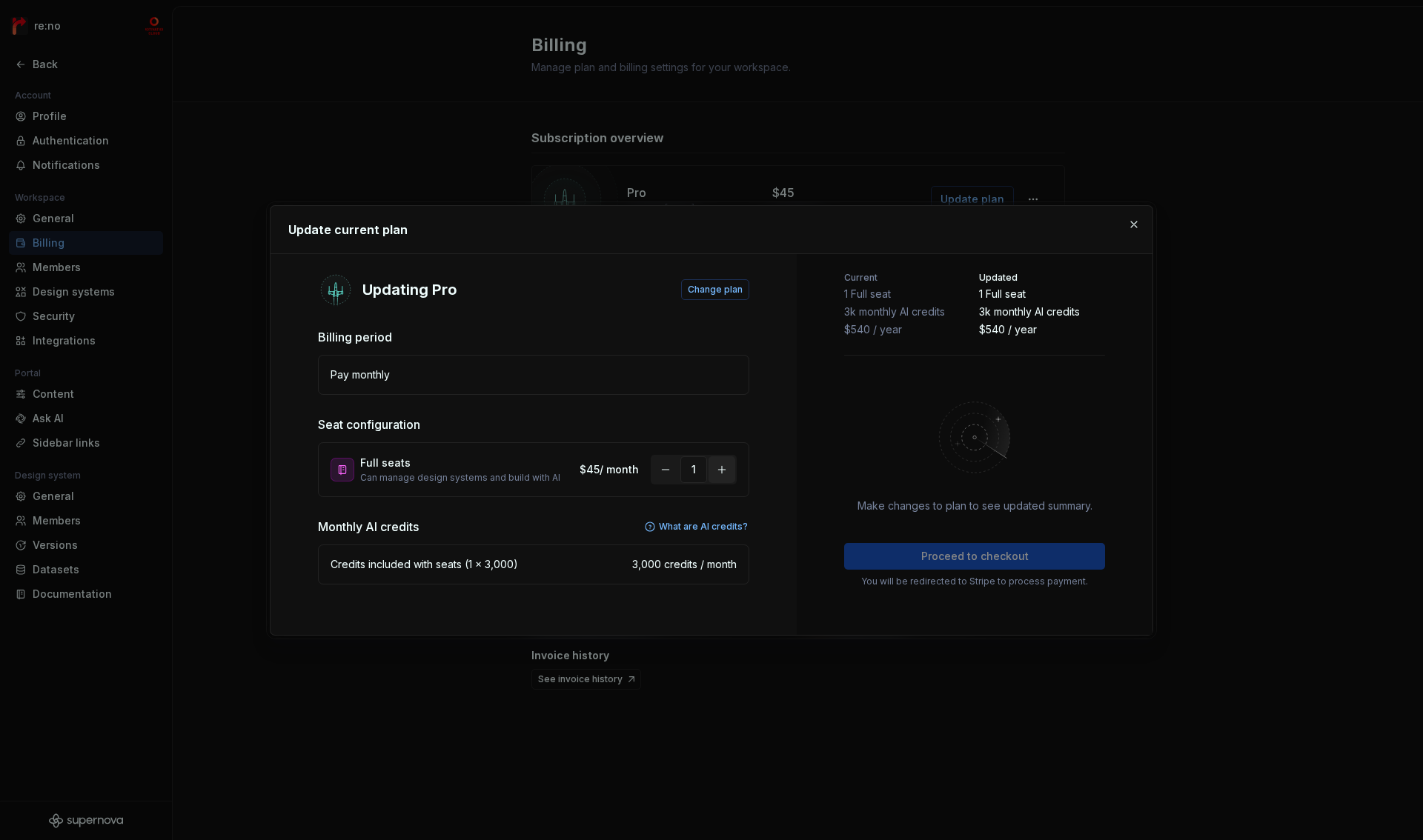
click at [719, 467] on button "button" at bounding box center [722, 470] width 27 height 27
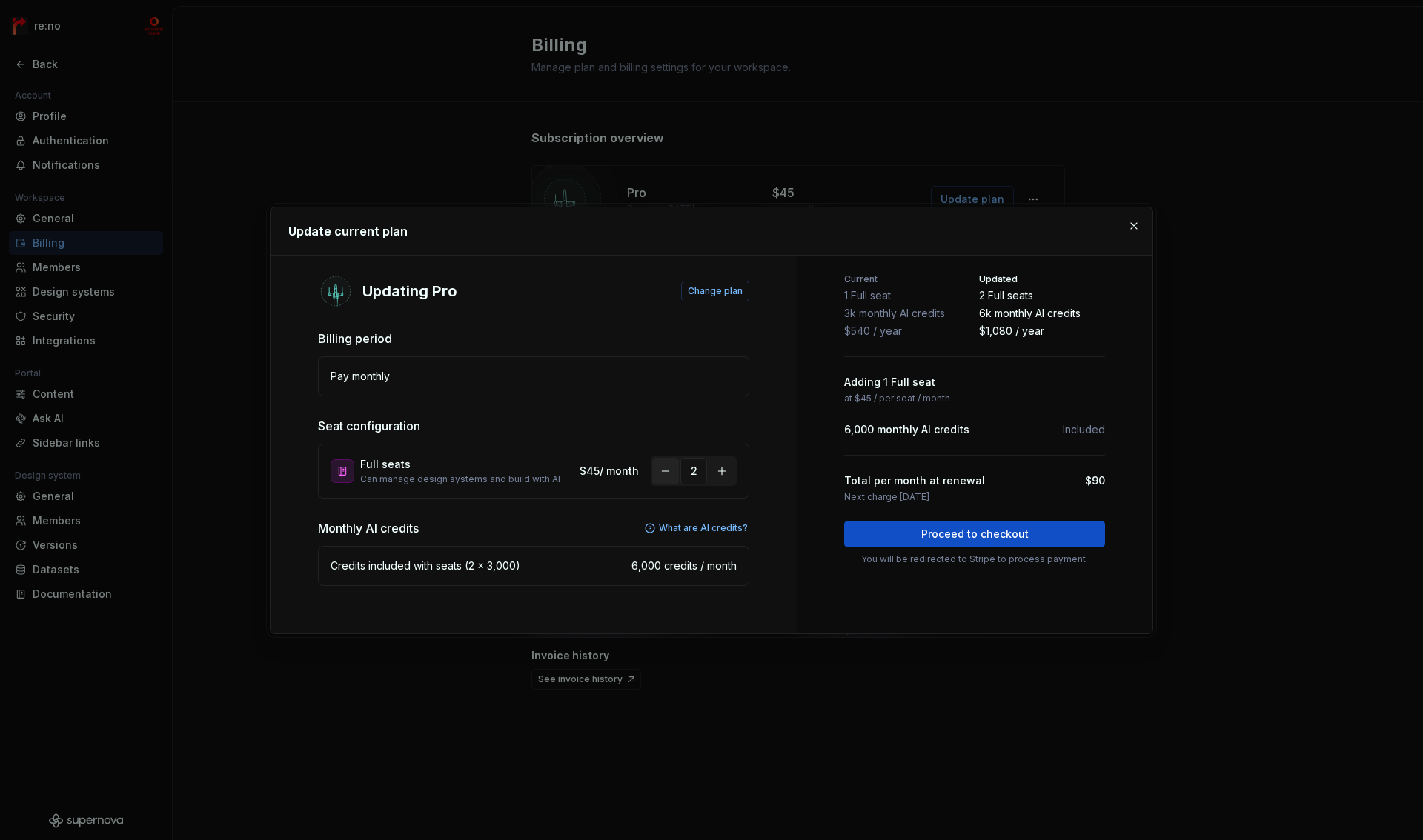
click at [674, 471] on button "button" at bounding box center [665, 471] width 27 height 27
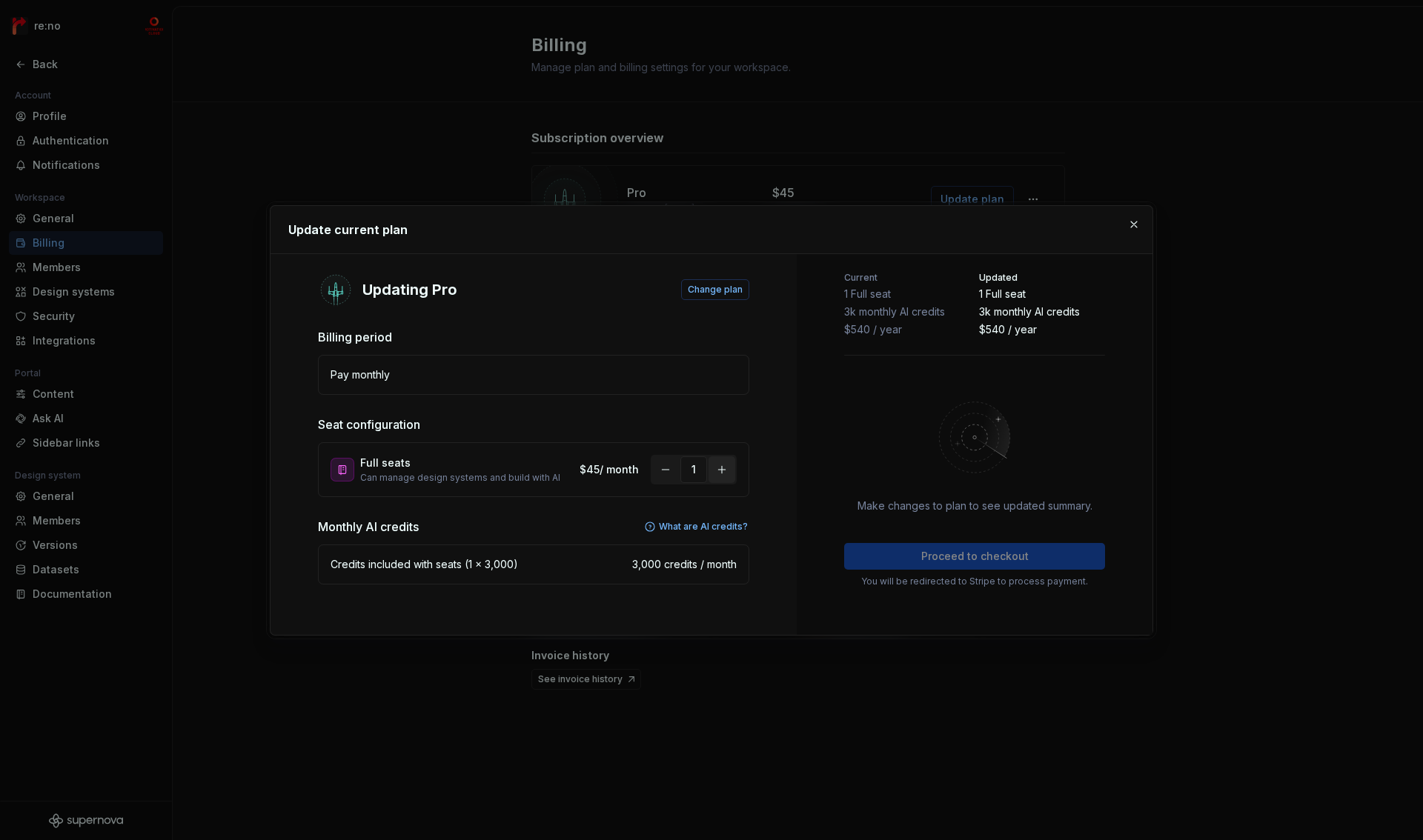
click at [716, 470] on button "button" at bounding box center [722, 470] width 27 height 27
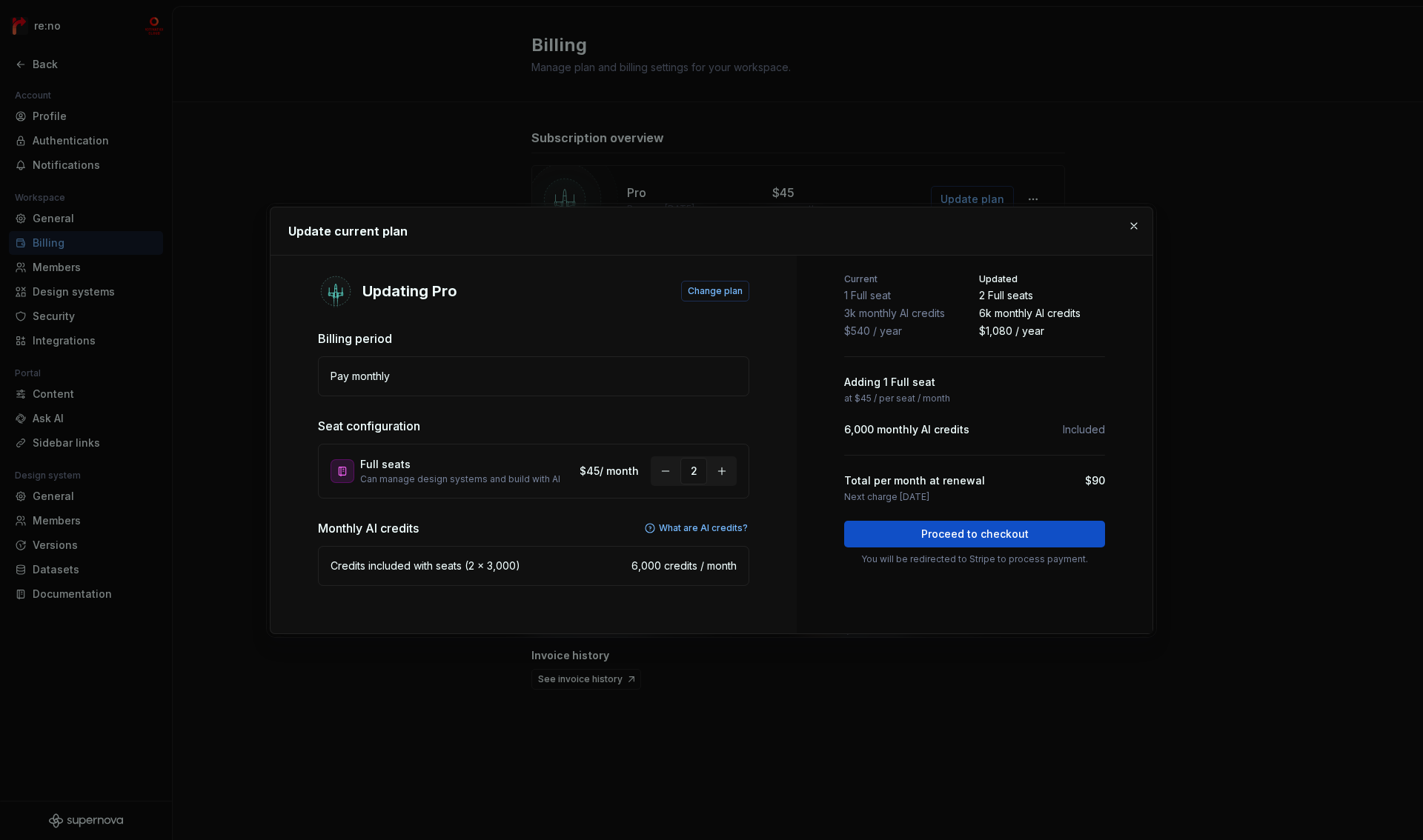
click at [1131, 221] on button "button" at bounding box center [1134, 226] width 21 height 21
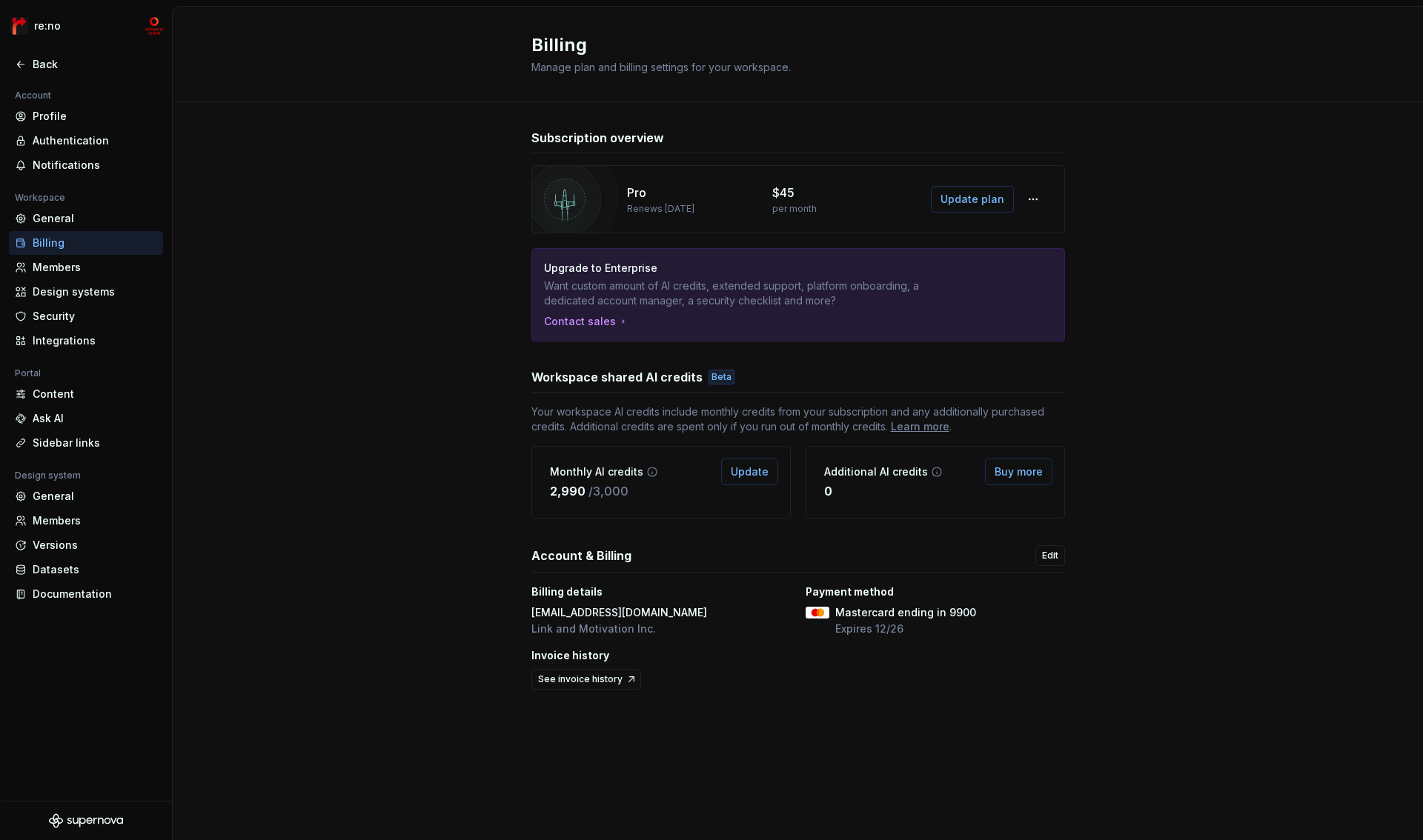
click at [559, 197] on img at bounding box center [564, 199] width 107 height 107
drag, startPoint x: 627, startPoint y: 208, endPoint x: 734, endPoint y: 214, distance: 107.2
click at [694, 210] on p "Renews [DATE]" at bounding box center [660, 209] width 68 height 12
click at [679, 210] on p "Renews [DATE]" at bounding box center [660, 209] width 68 height 12
